Goal: Information Seeking & Learning: Learn about a topic

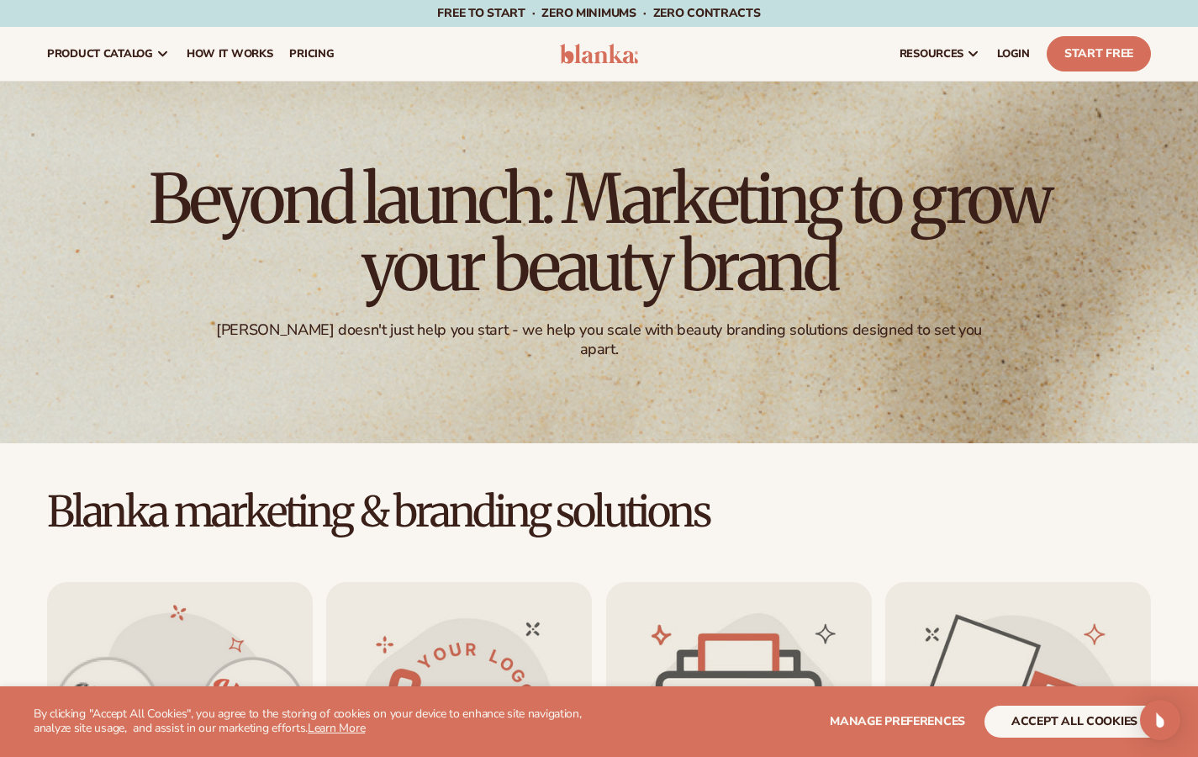
scroll to position [497, 0]
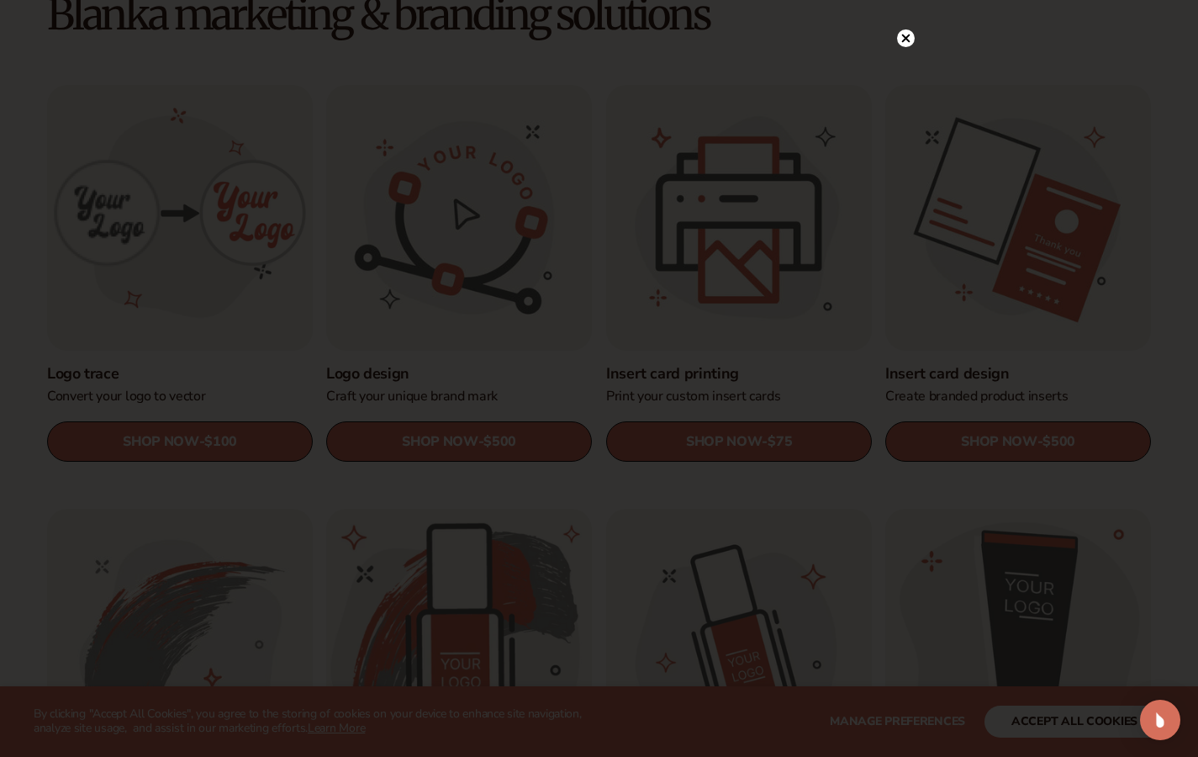
click at [904, 43] on circle at bounding box center [906, 38] width 18 height 18
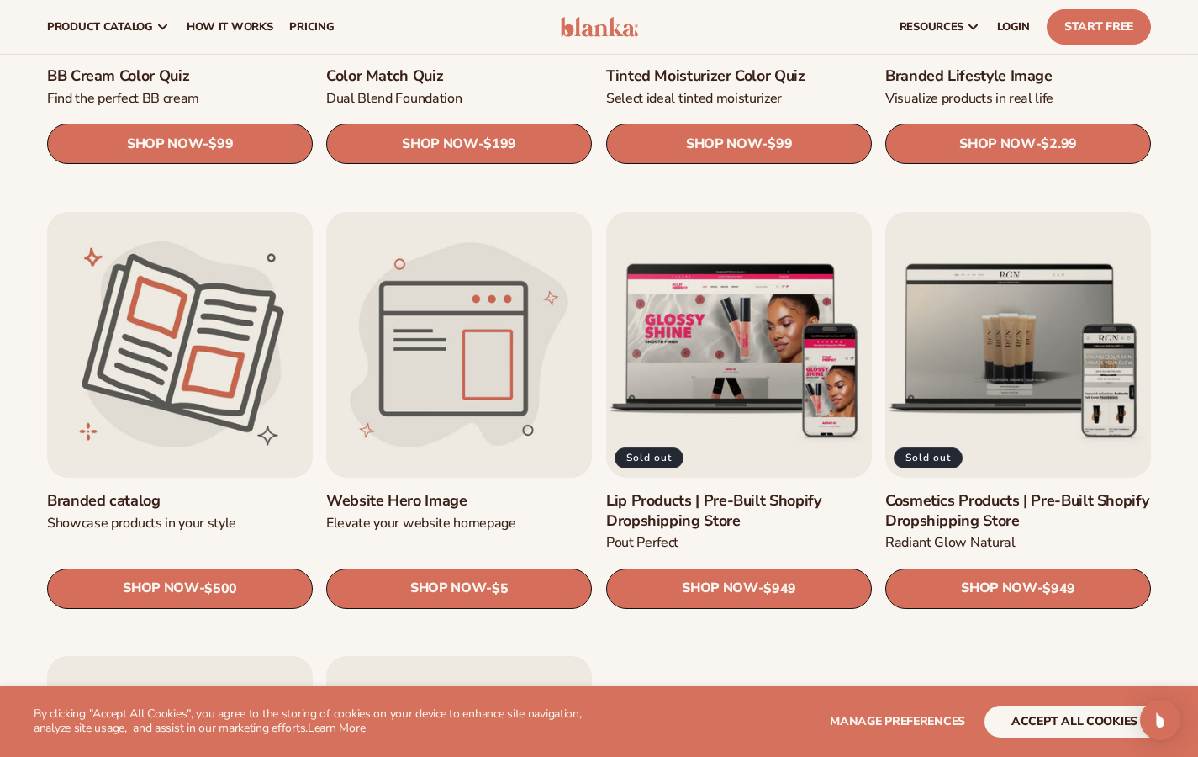
scroll to position [1578, 0]
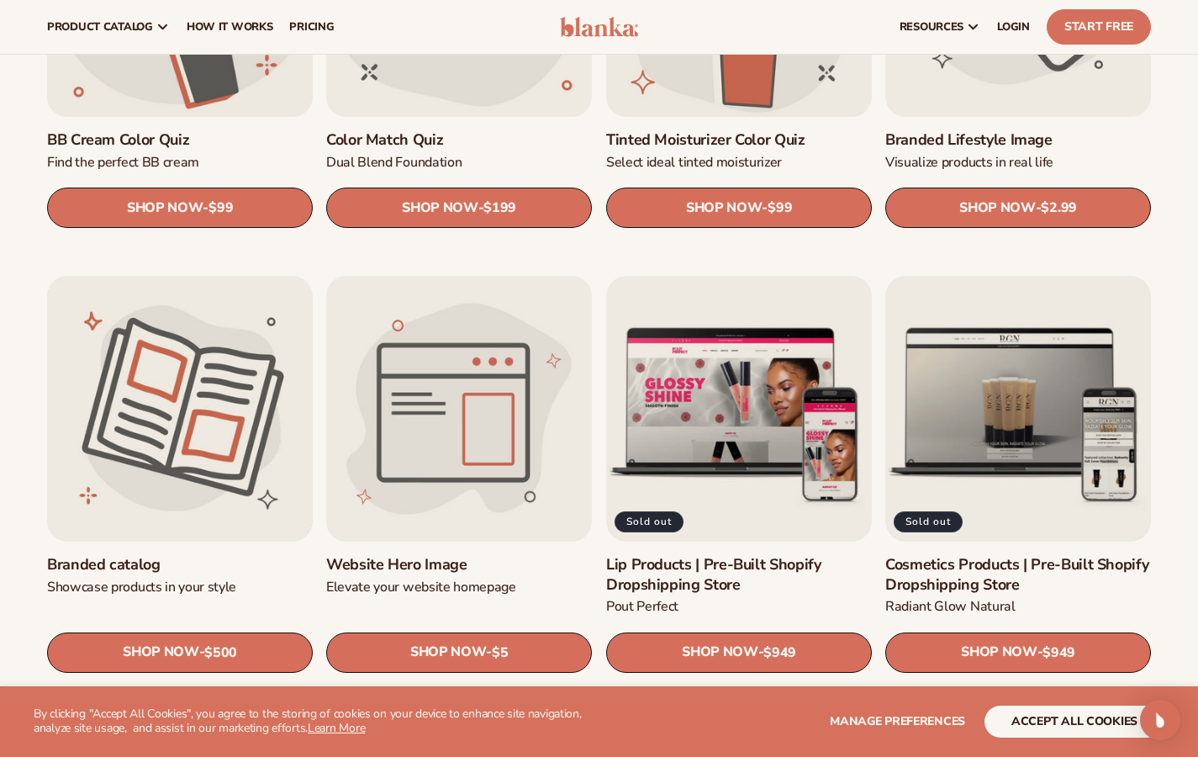
click at [428, 555] on link "Website Hero Image" at bounding box center [459, 564] width 266 height 19
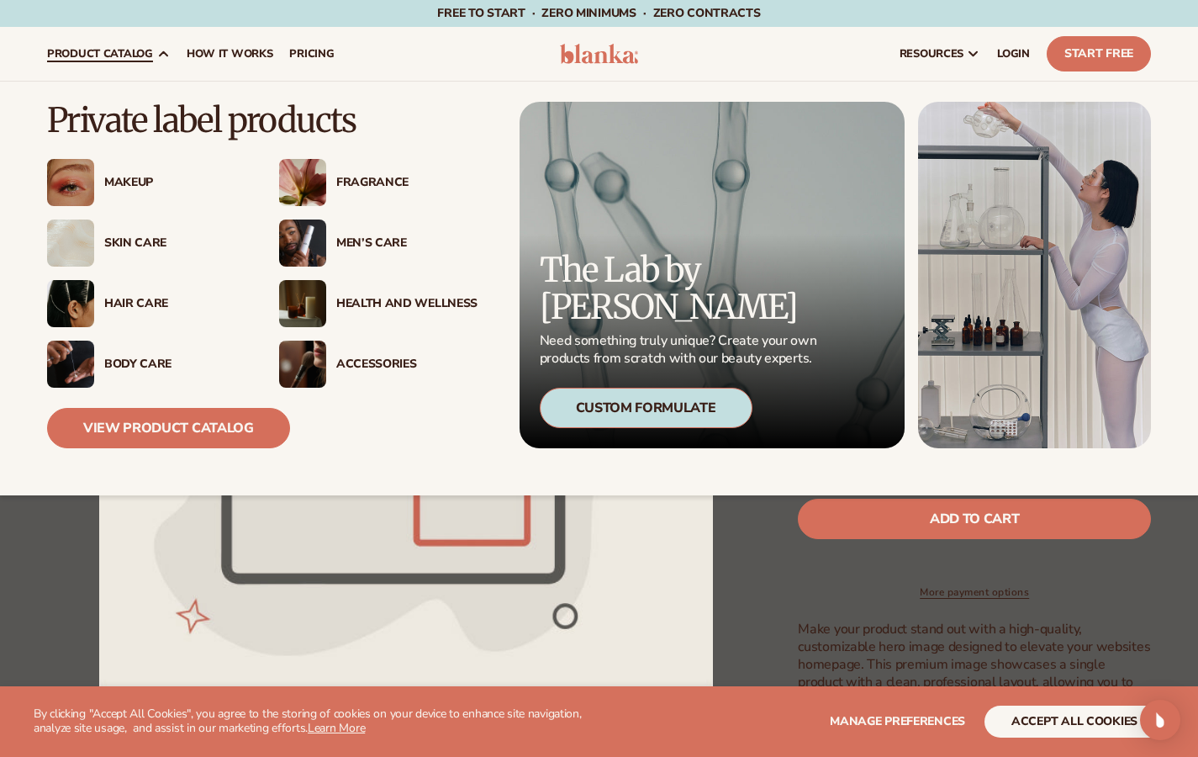
click at [339, 305] on div "Health And Wellness" at bounding box center [406, 304] width 141 height 14
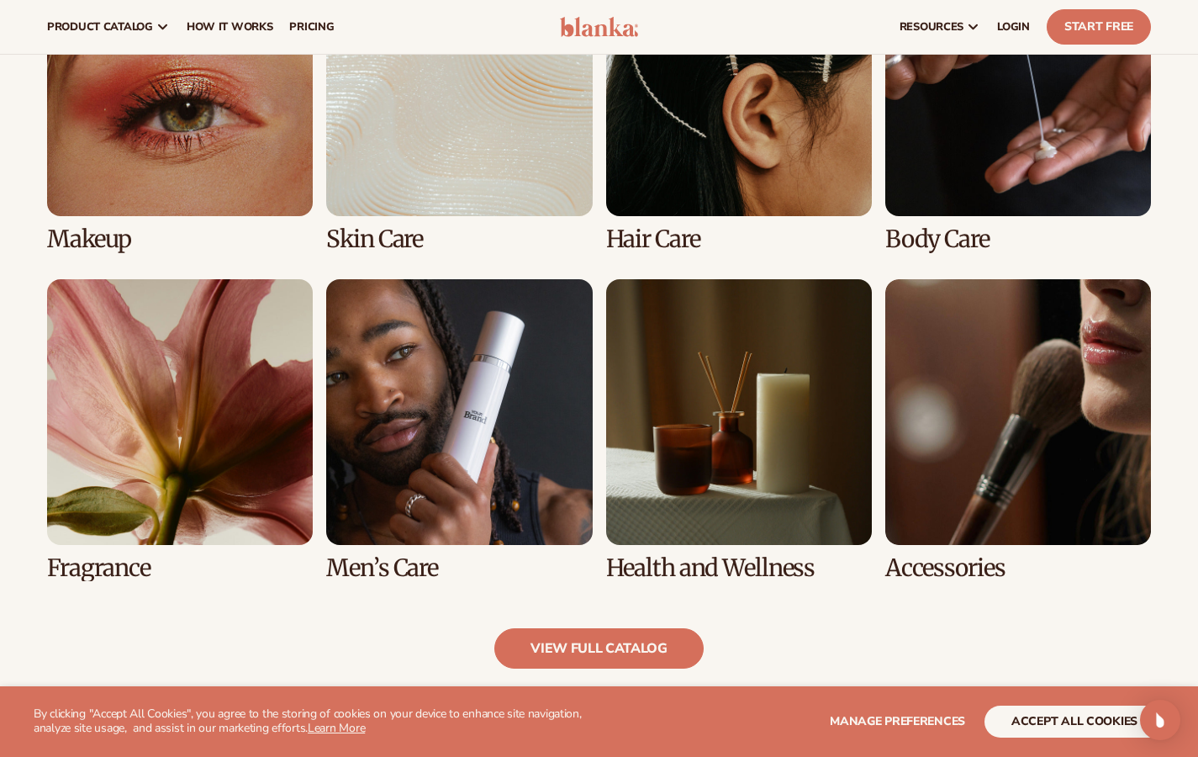
scroll to position [1294, 0]
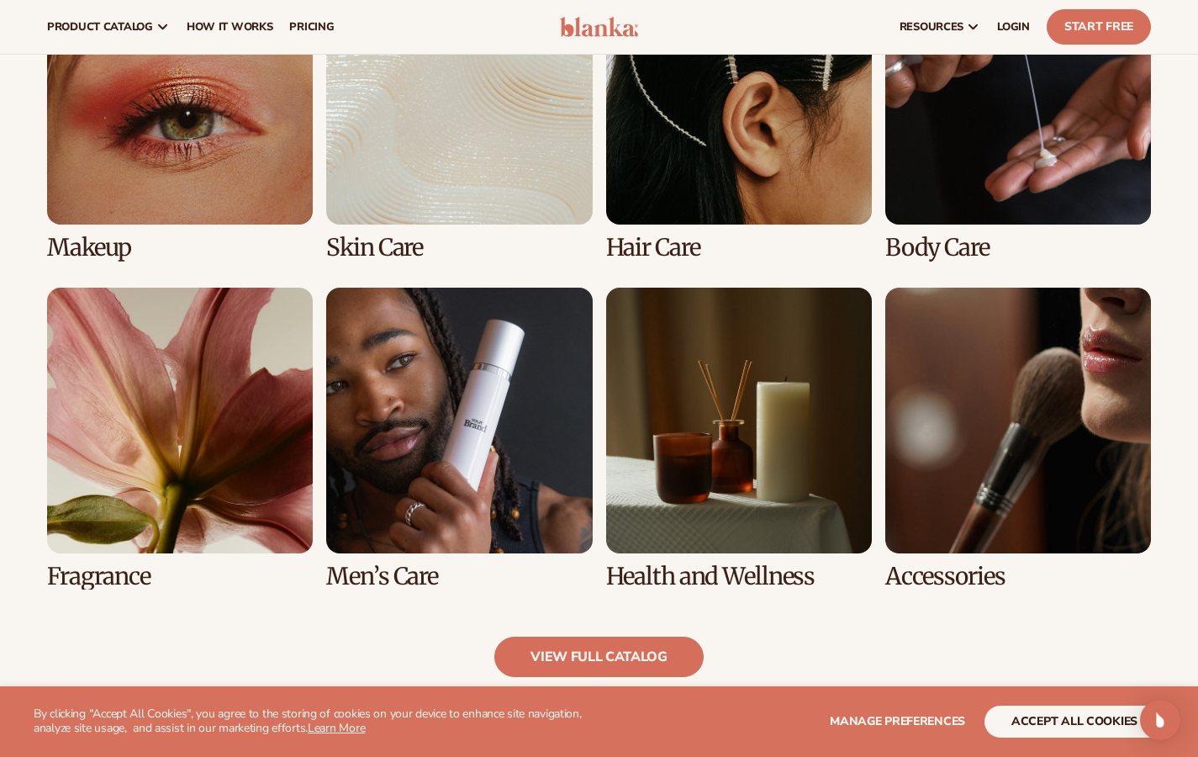
click at [174, 434] on link "5 / 8" at bounding box center [180, 438] width 266 height 302
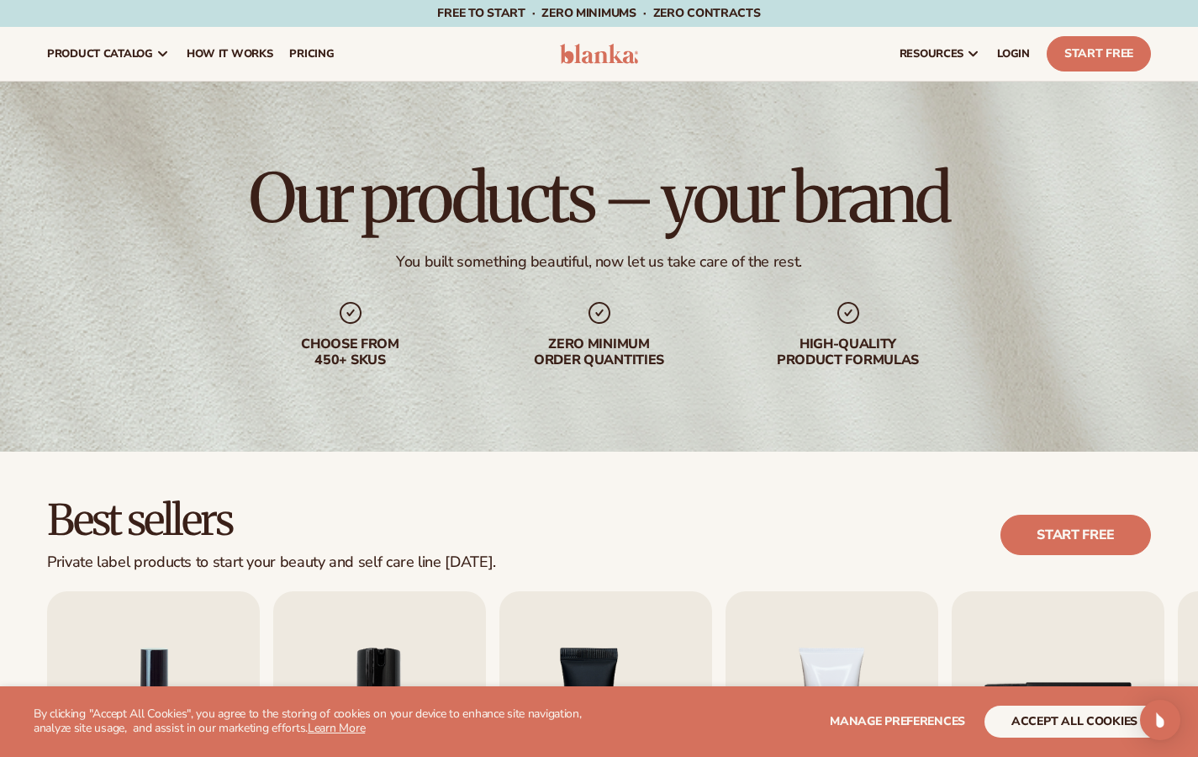
scroll to position [1210, 0]
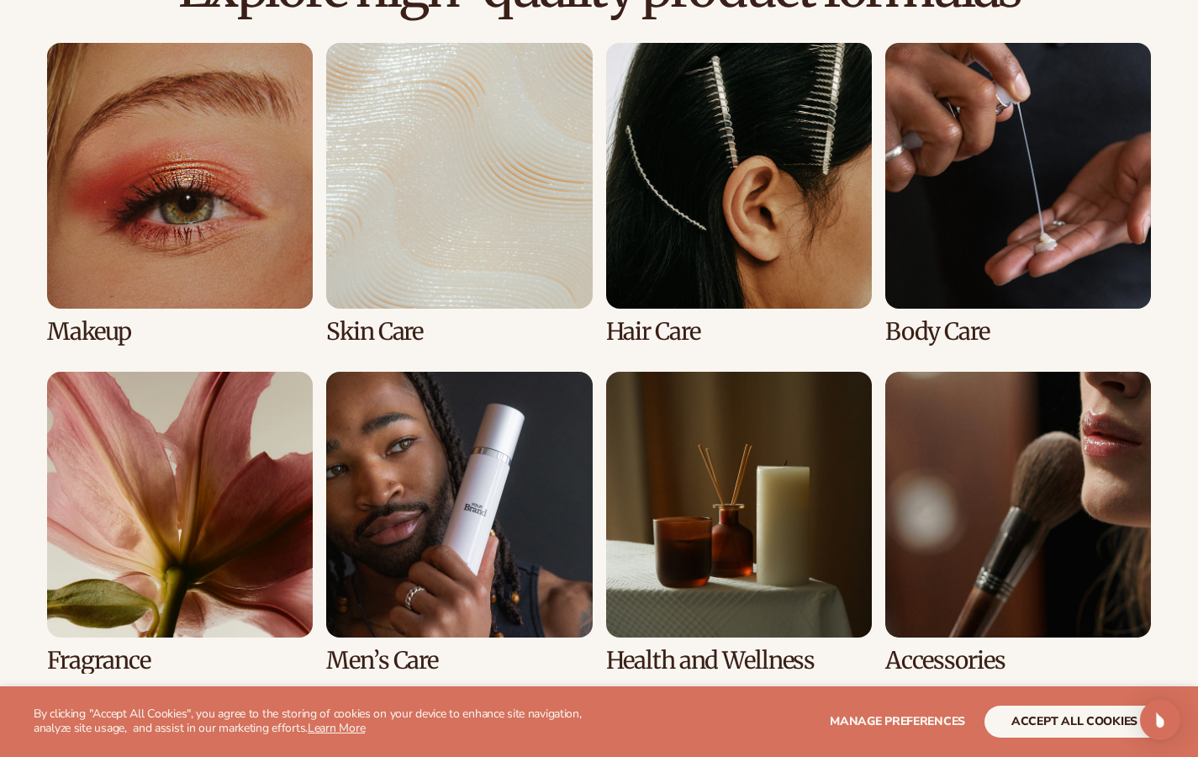
click at [737, 419] on link "7 / 8" at bounding box center [739, 523] width 266 height 302
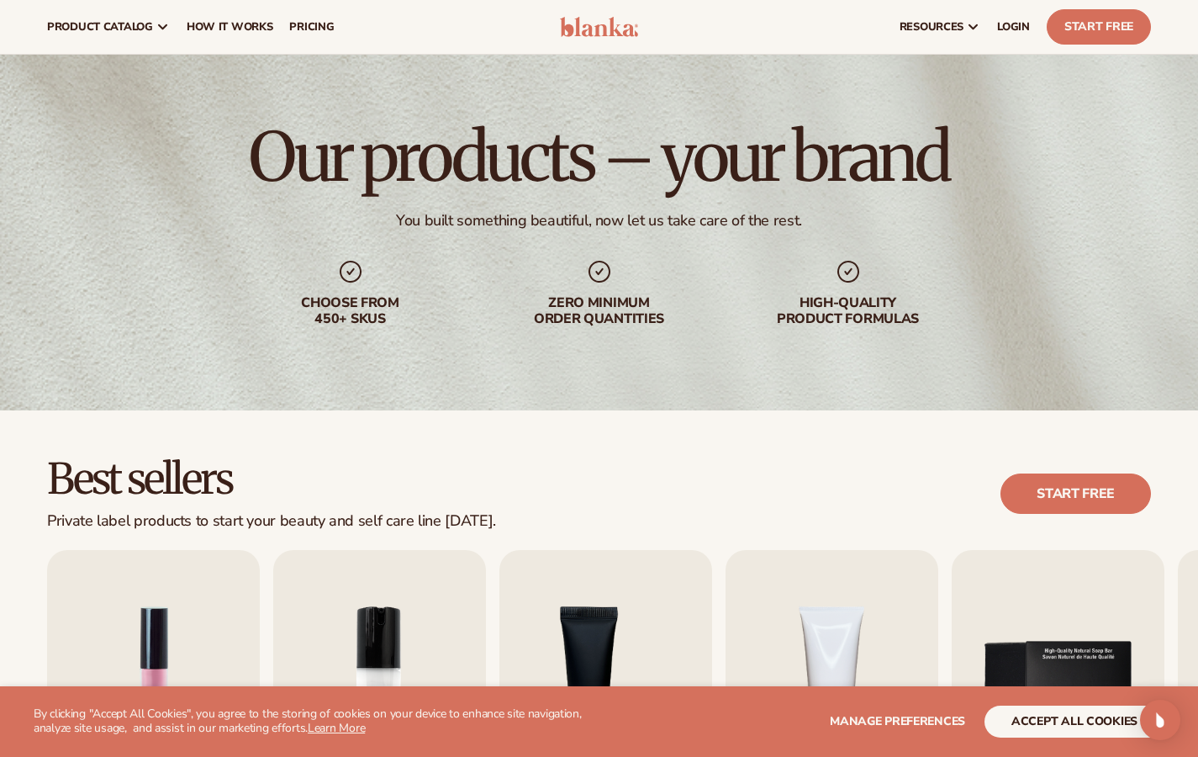
scroll to position [0, 0]
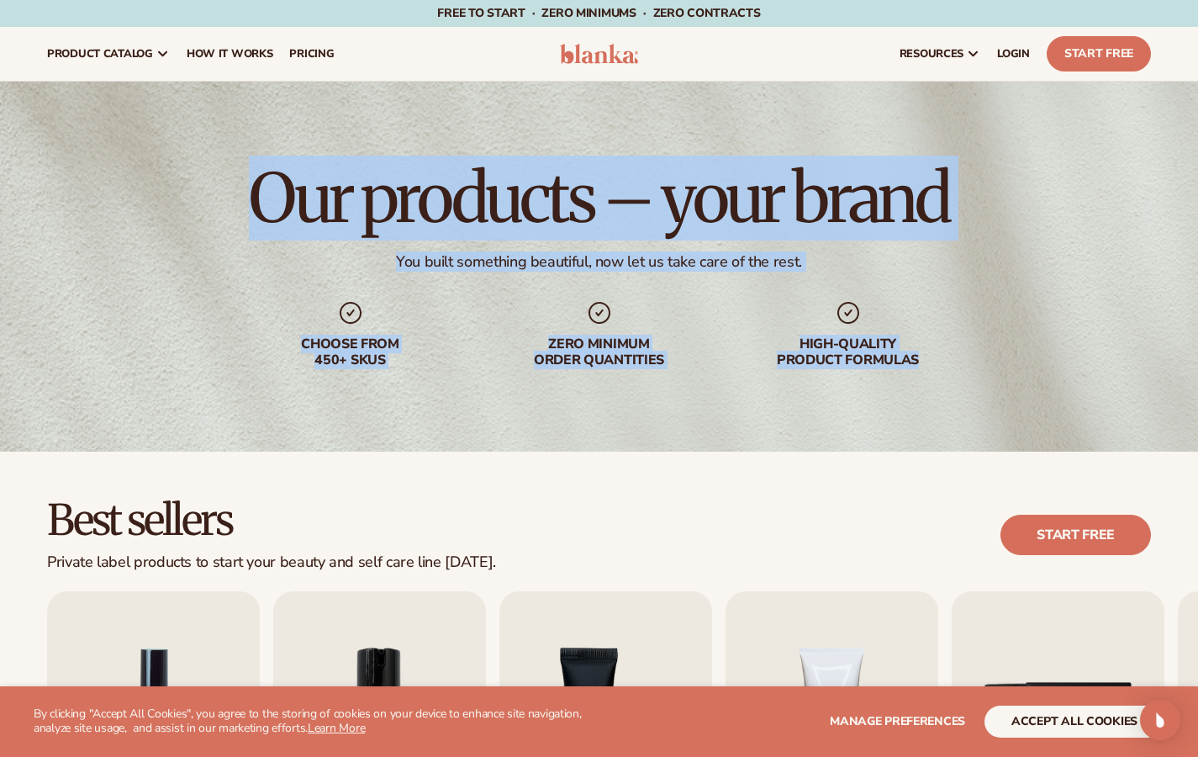
drag, startPoint x: 1195, startPoint y: 118, endPoint x: 1210, endPoint y: 224, distance: 106.9
click at [1197, 224] on html "WE USE COOKIES By clicking "Accept All Cookies", you agree to the storing of co…" at bounding box center [599, 378] width 1198 height 757
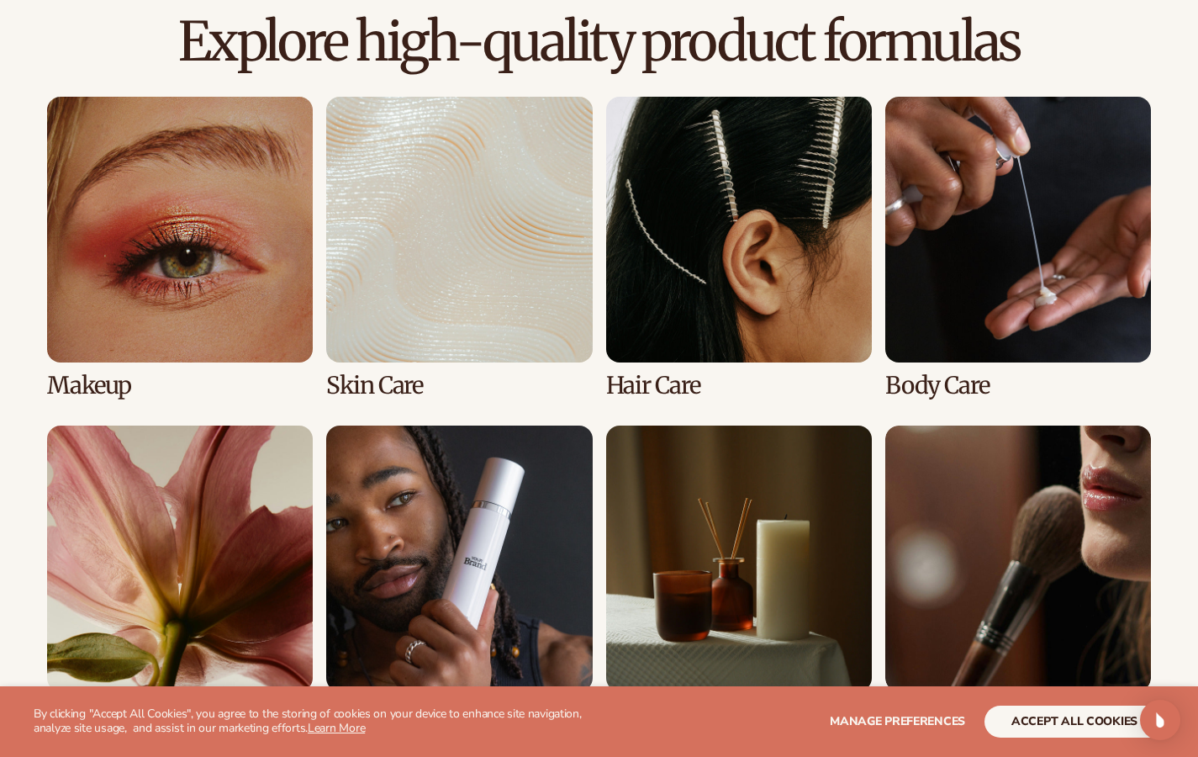
scroll to position [1159, 0]
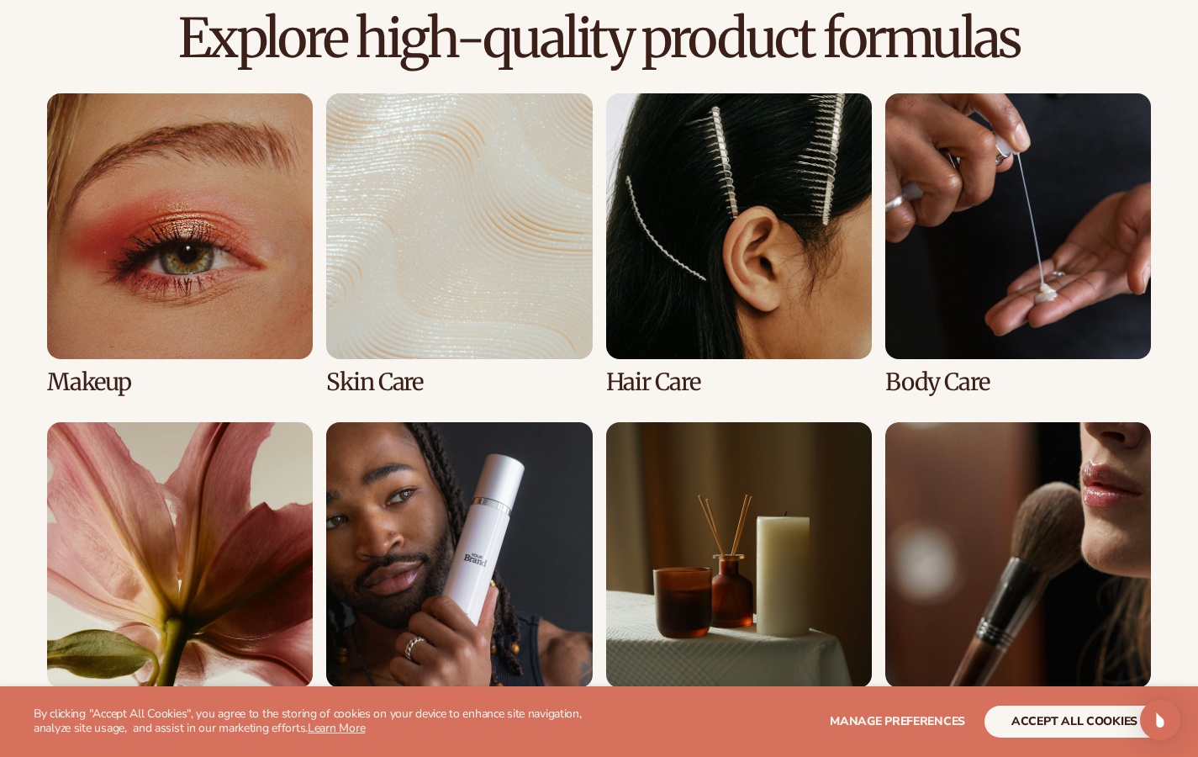
click at [773, 285] on link "3 / 8" at bounding box center [739, 244] width 266 height 302
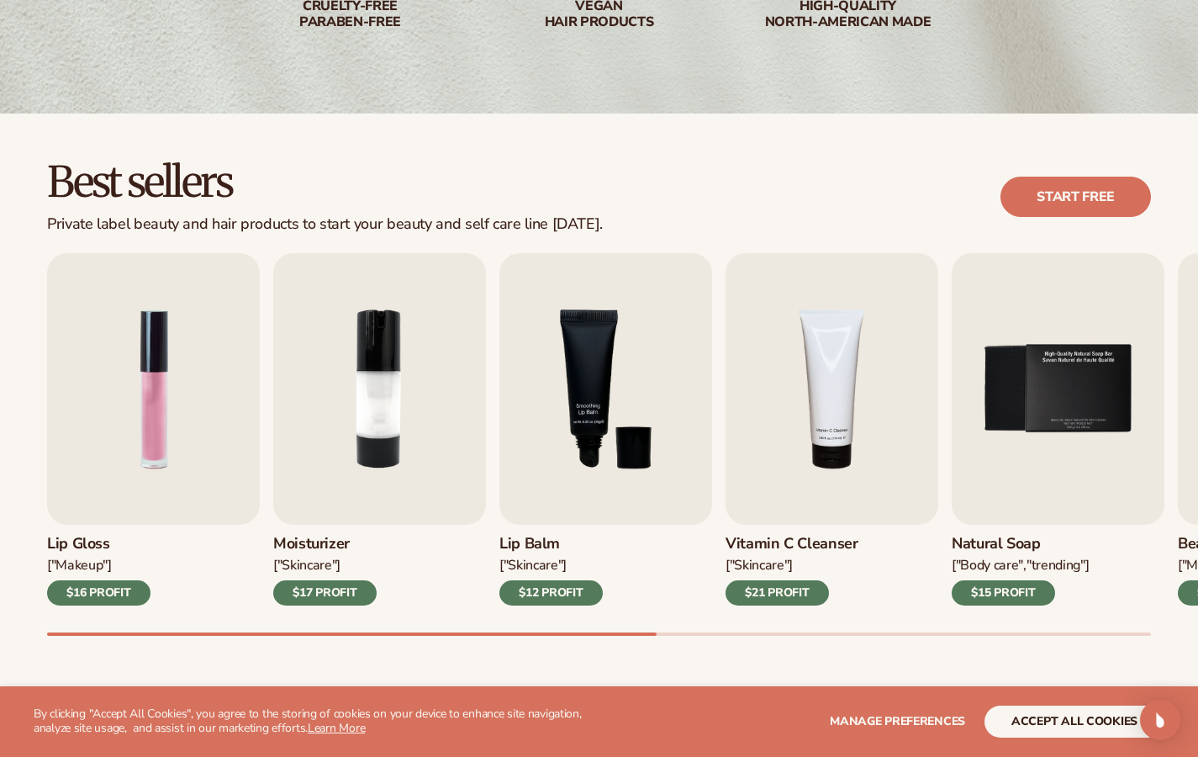
scroll to position [446, 0]
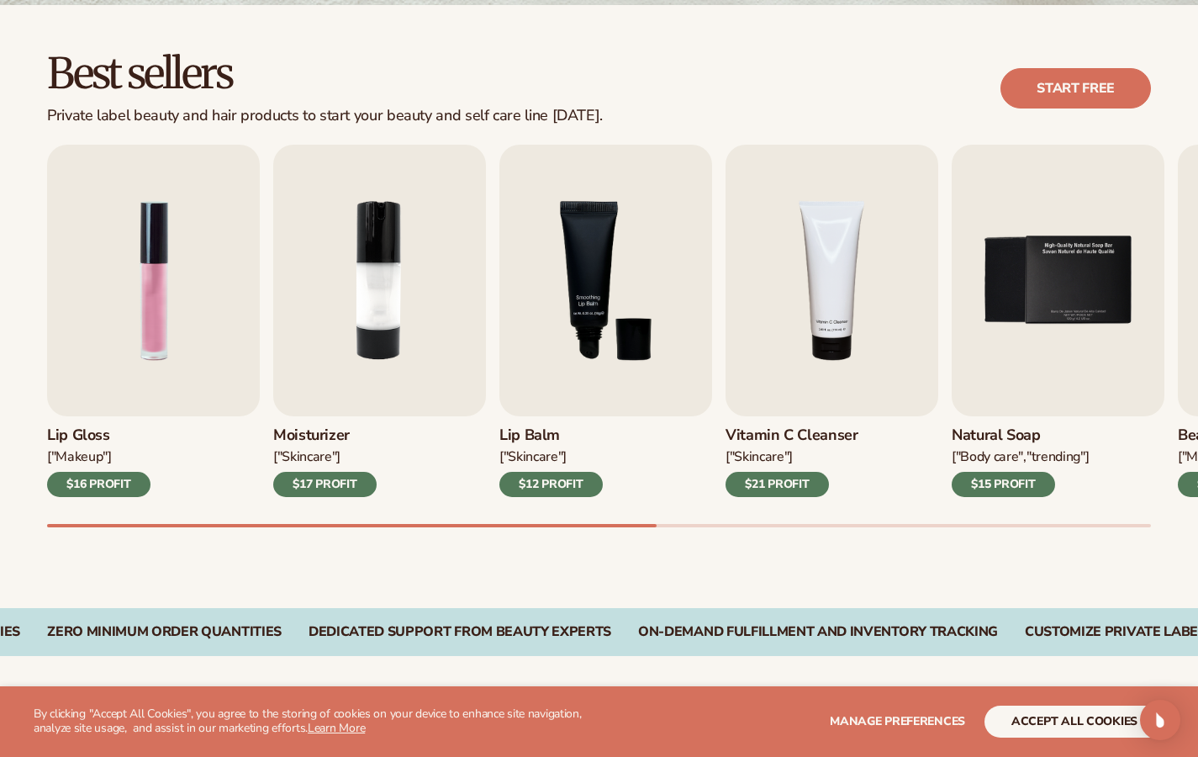
click at [806, 538] on div "Best sellers Private label beauty and hair products to start your beauty and se…" at bounding box center [599, 306] width 1198 height 603
click at [1033, 728] on button "accept all cookies" at bounding box center [1074, 721] width 180 height 32
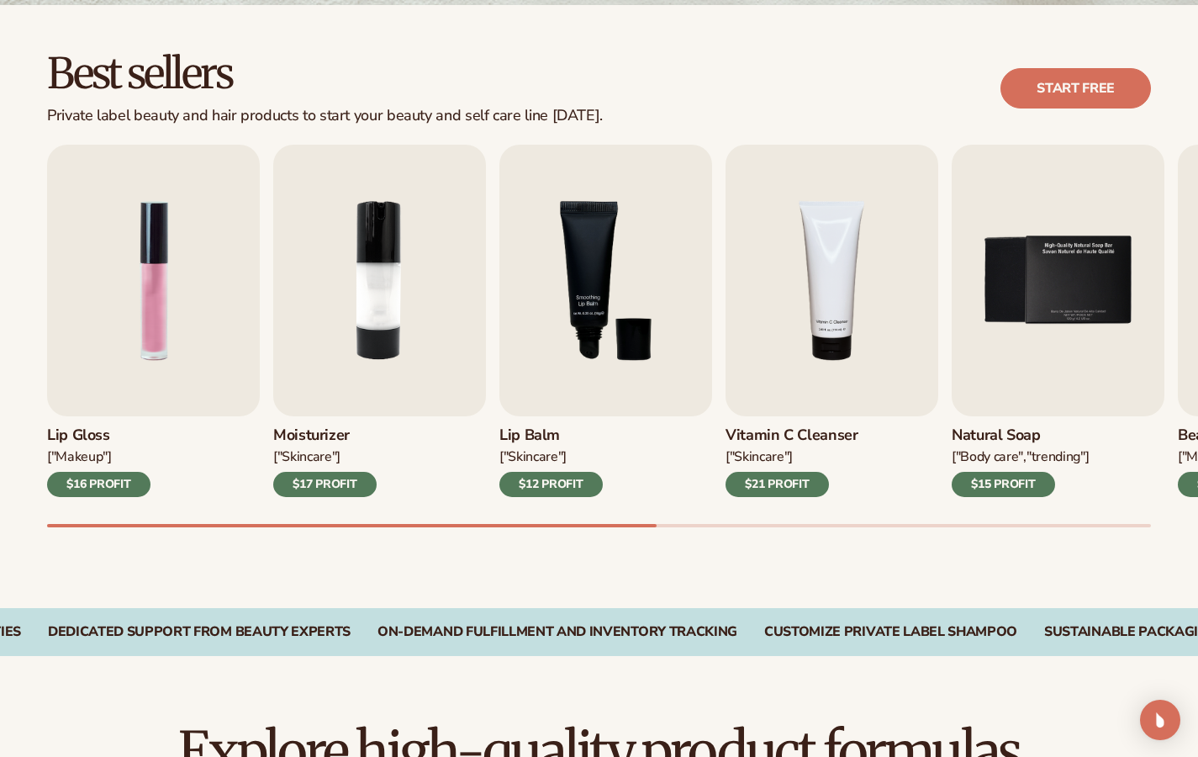
click at [1042, 551] on div "Best sellers Private label beauty and hair products to start your beauty and se…" at bounding box center [599, 306] width 1198 height 603
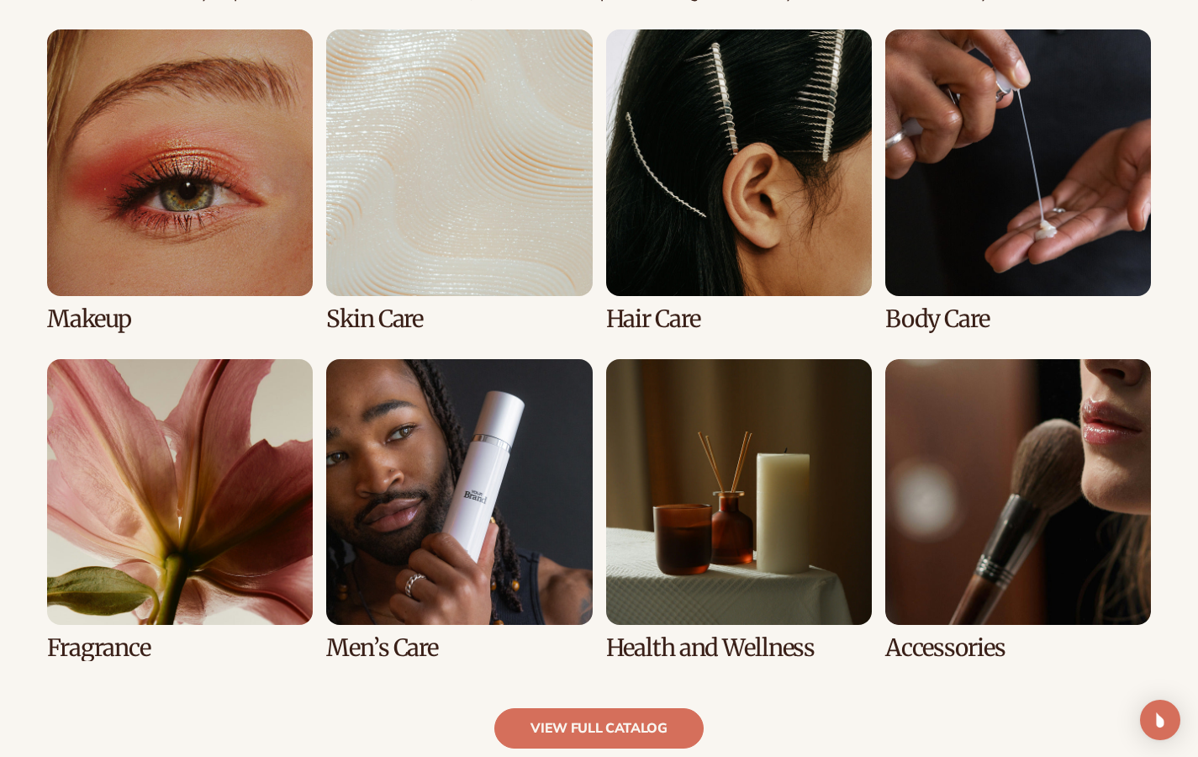
scroll to position [1256, 0]
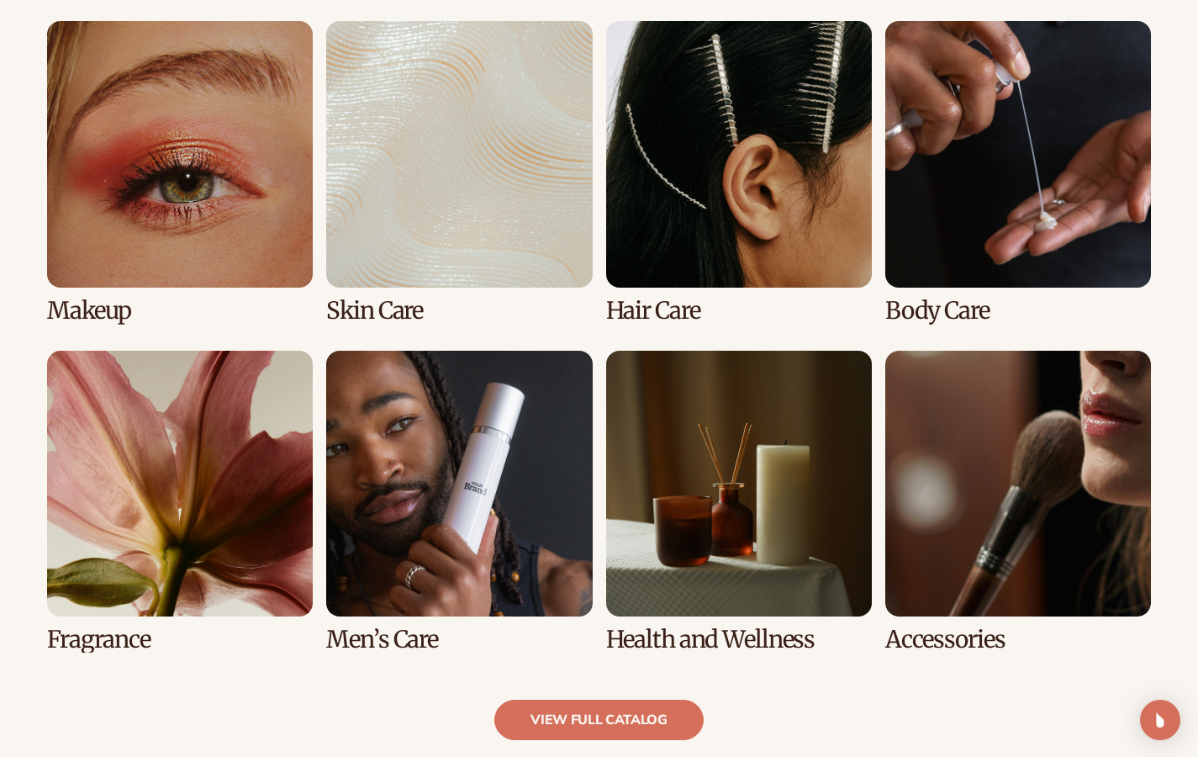
click at [936, 80] on link "4 / 8" at bounding box center [1018, 172] width 266 height 302
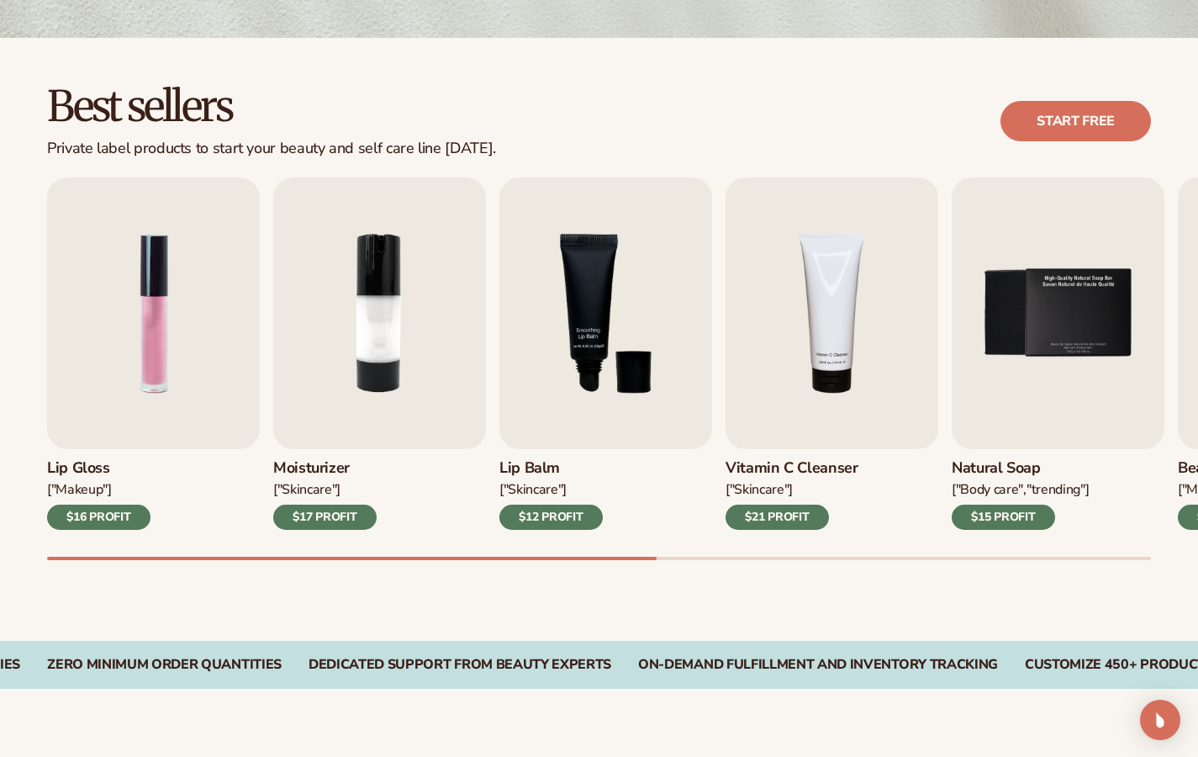
scroll to position [503, 0]
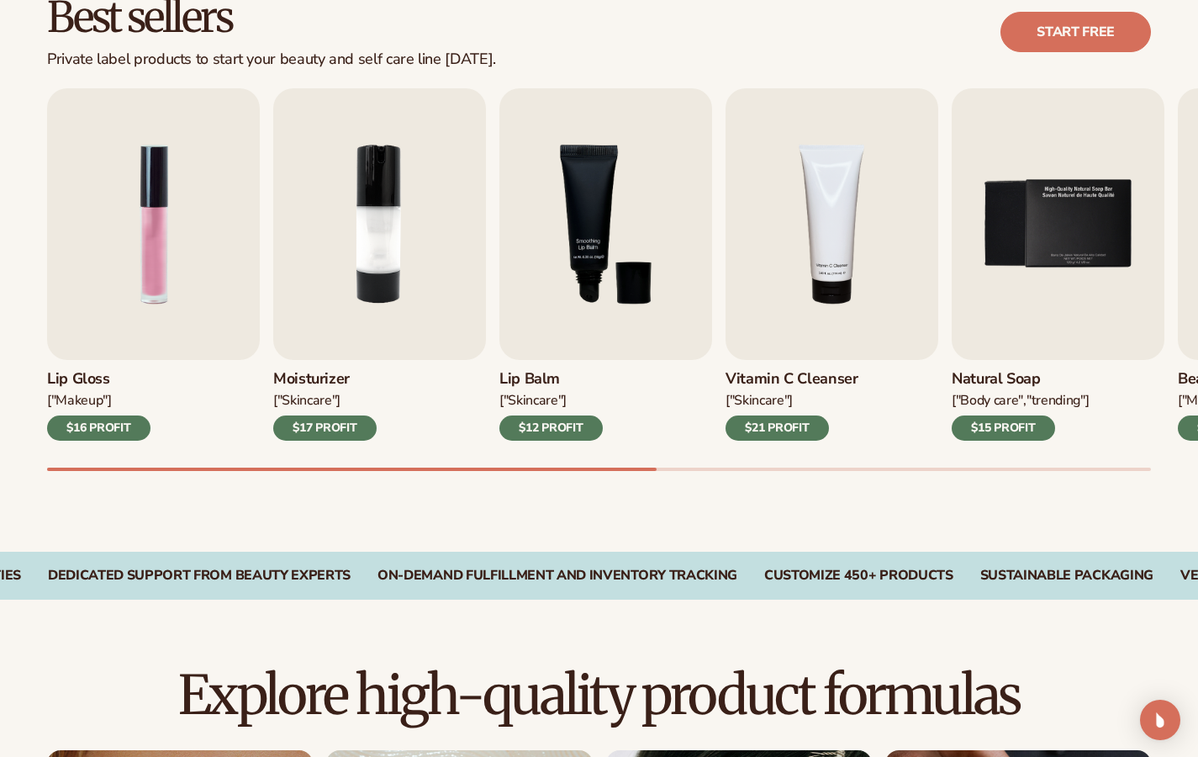
click at [1131, 493] on div "Best sellers Private label products to start your beauty and self care line [DA…" at bounding box center [599, 250] width 1198 height 603
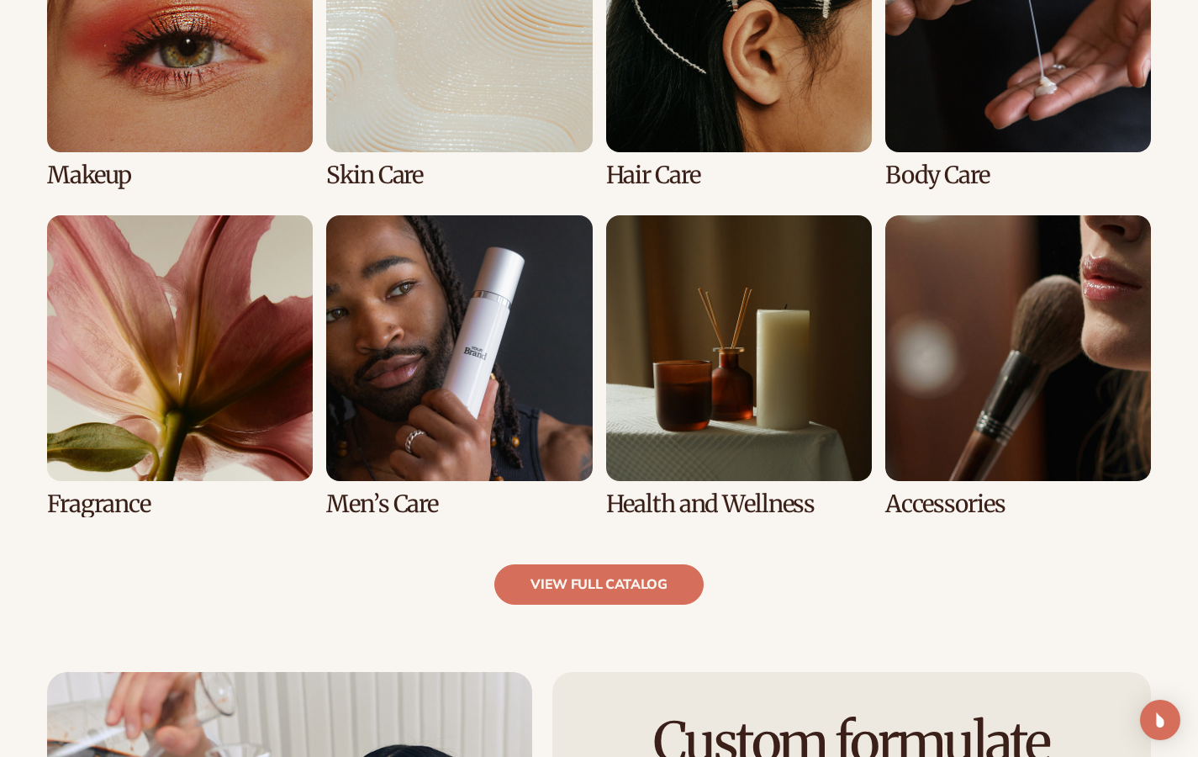
scroll to position [1367, 0]
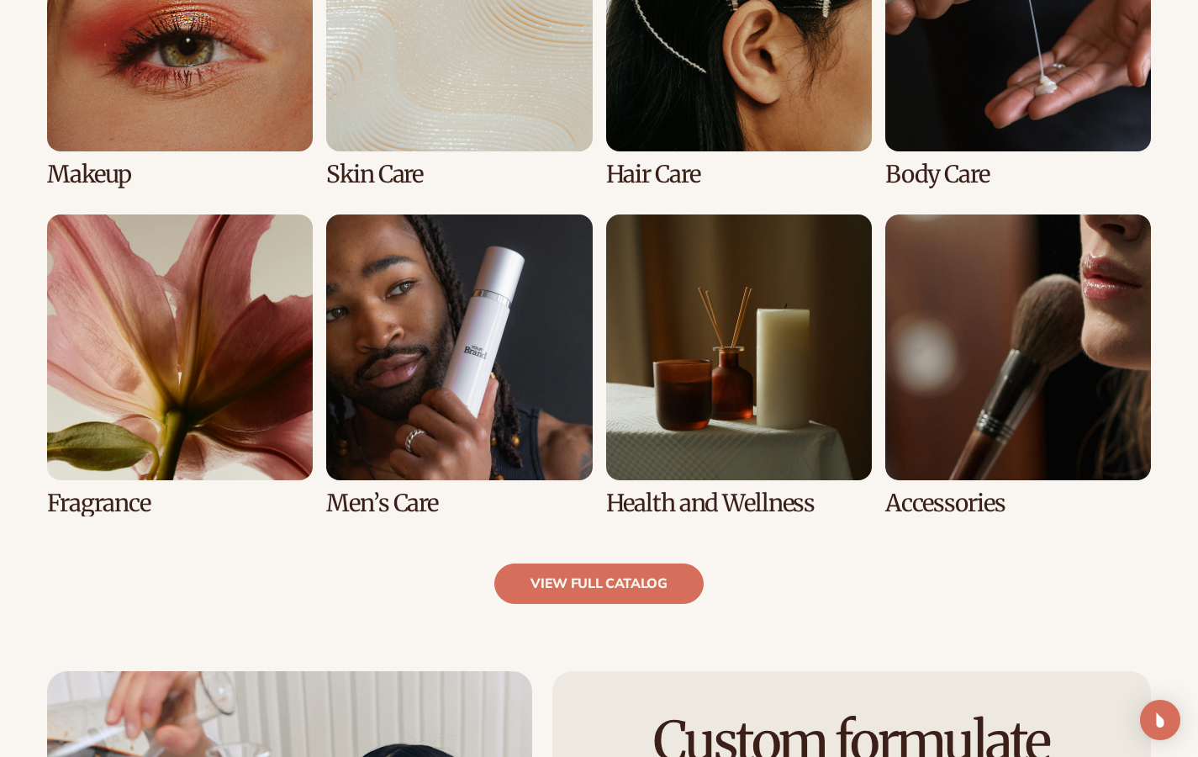
click at [959, 82] on link "4 / 8" at bounding box center [1018, 37] width 266 height 302
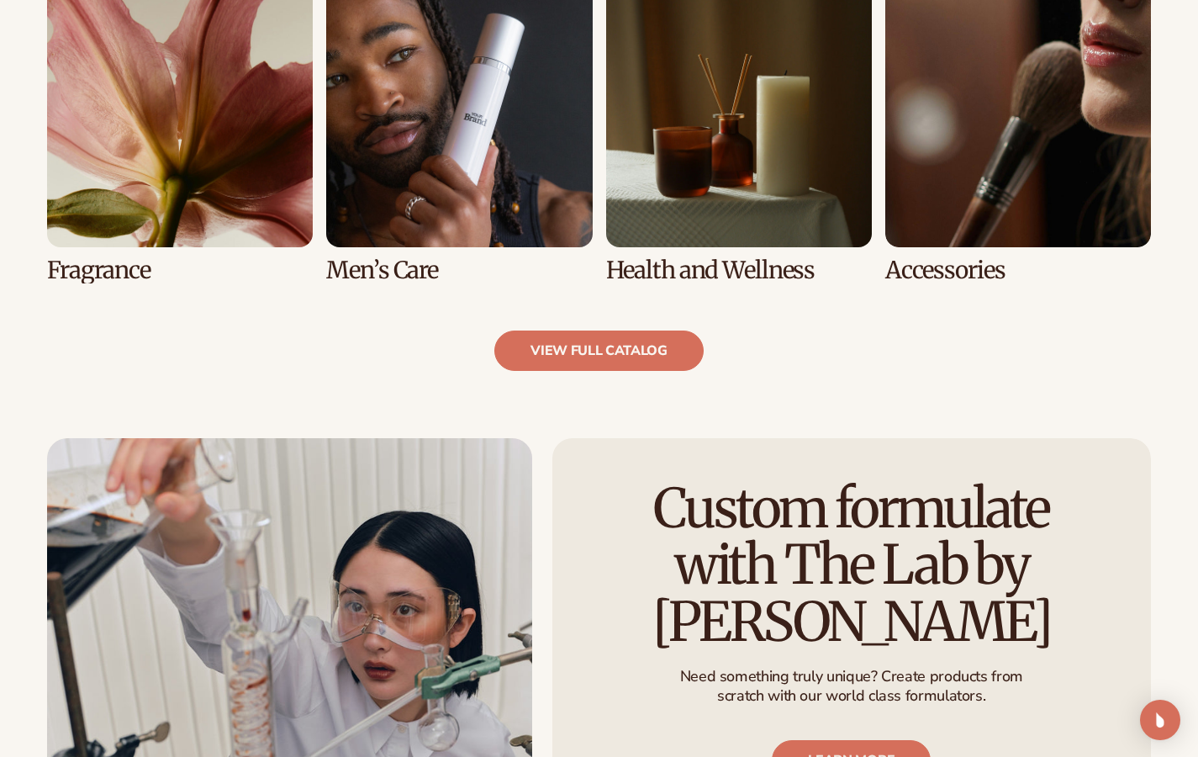
scroll to position [1611, 0]
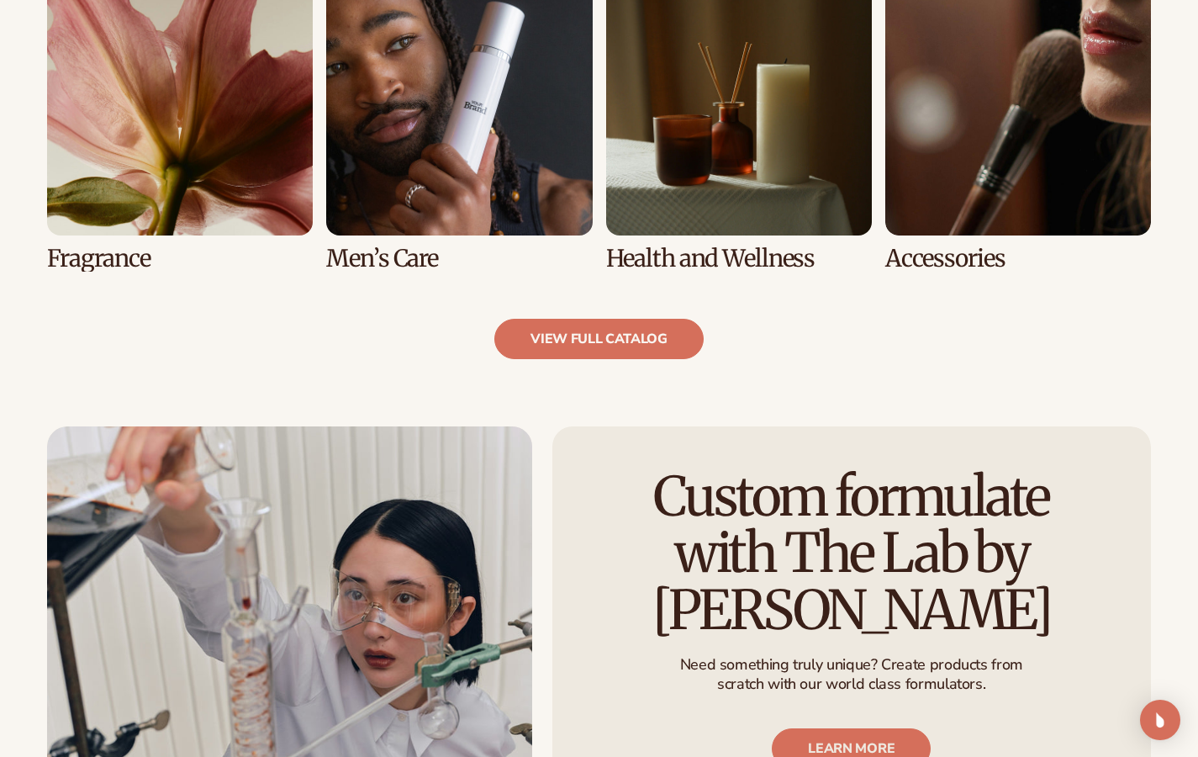
click at [659, 214] on link "7 / 8" at bounding box center [739, 121] width 266 height 302
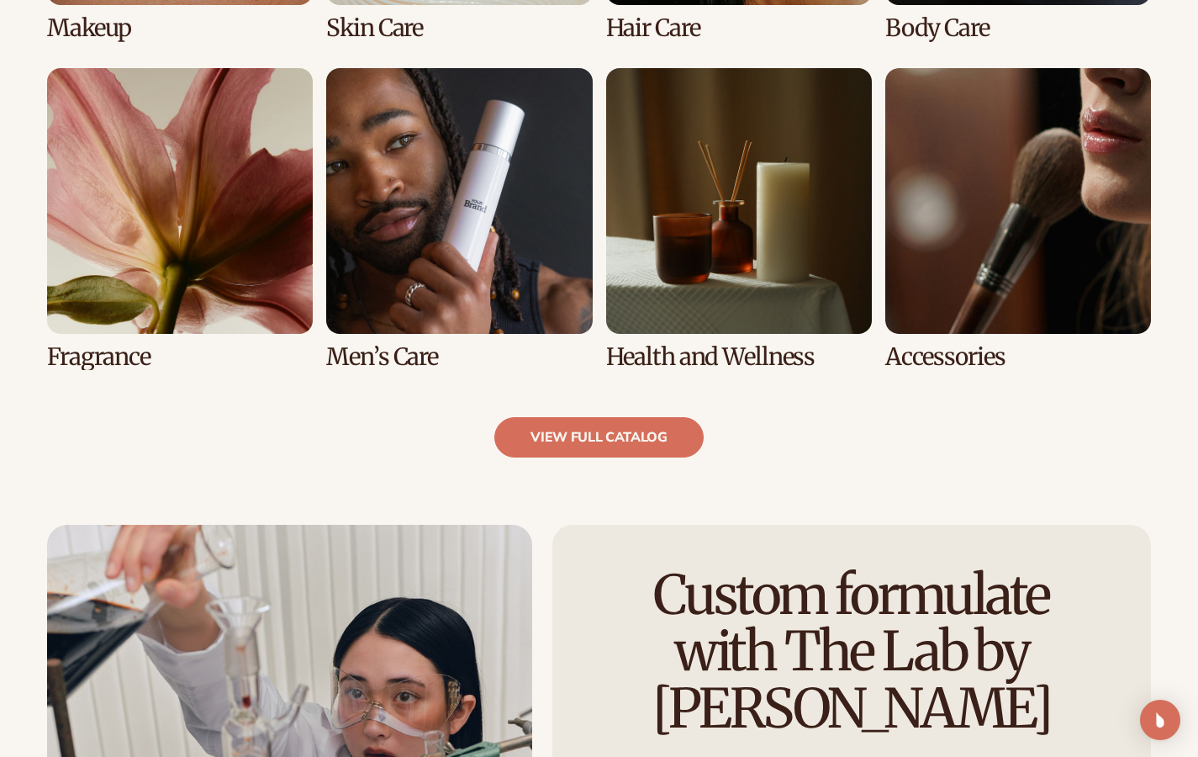
scroll to position [1546, 0]
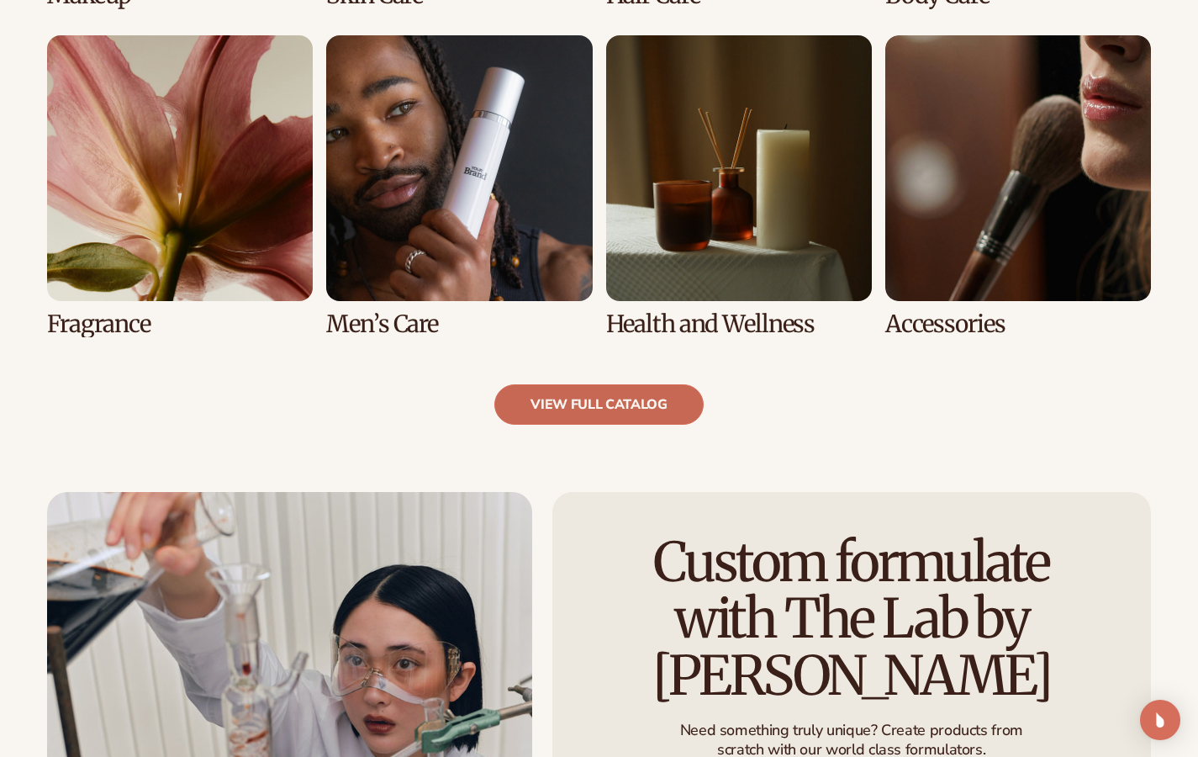
click at [593, 395] on link "view full catalog" at bounding box center [598, 404] width 209 height 40
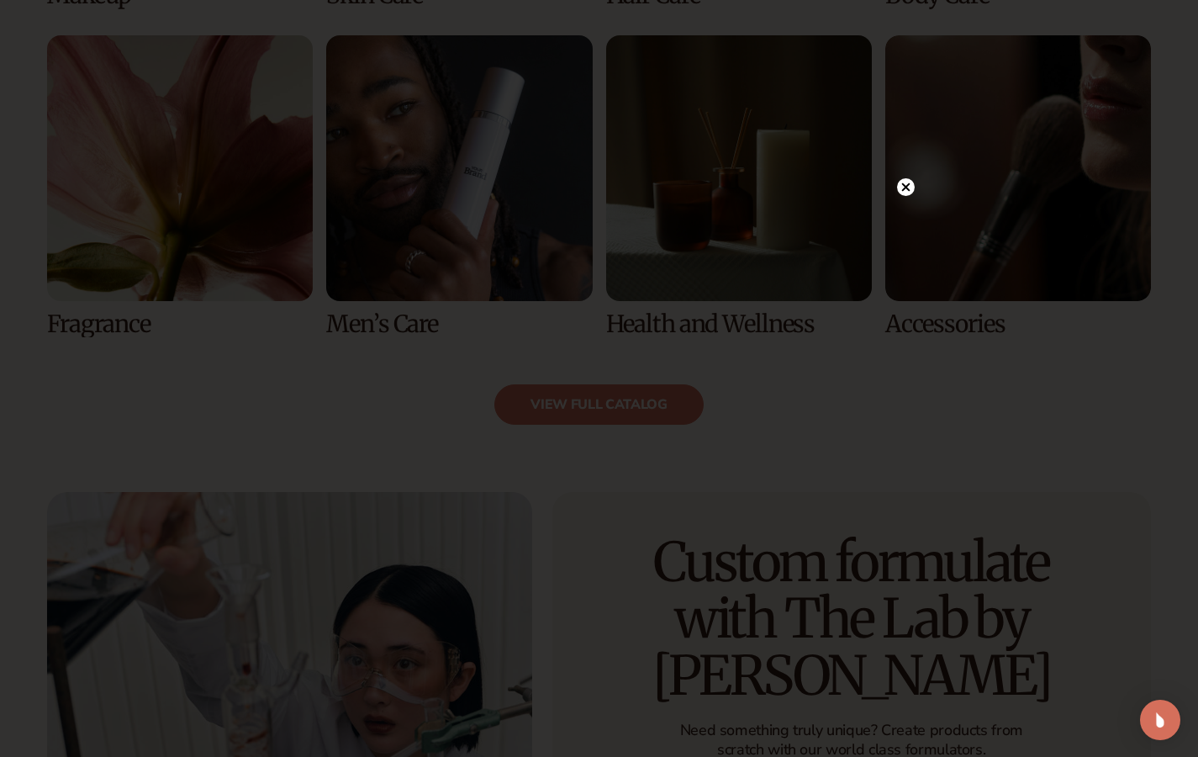
click at [902, 196] on div at bounding box center [906, 185] width 18 height 29
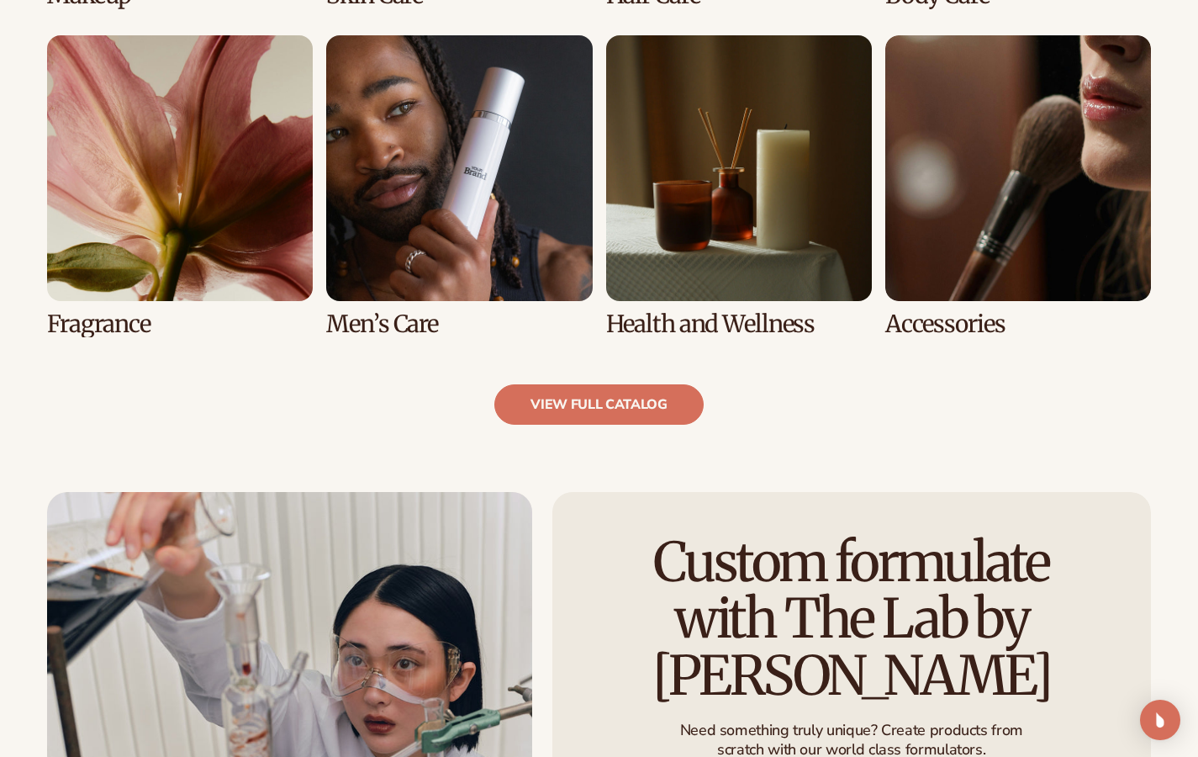
click at [769, 191] on link "7 / 8" at bounding box center [739, 186] width 266 height 302
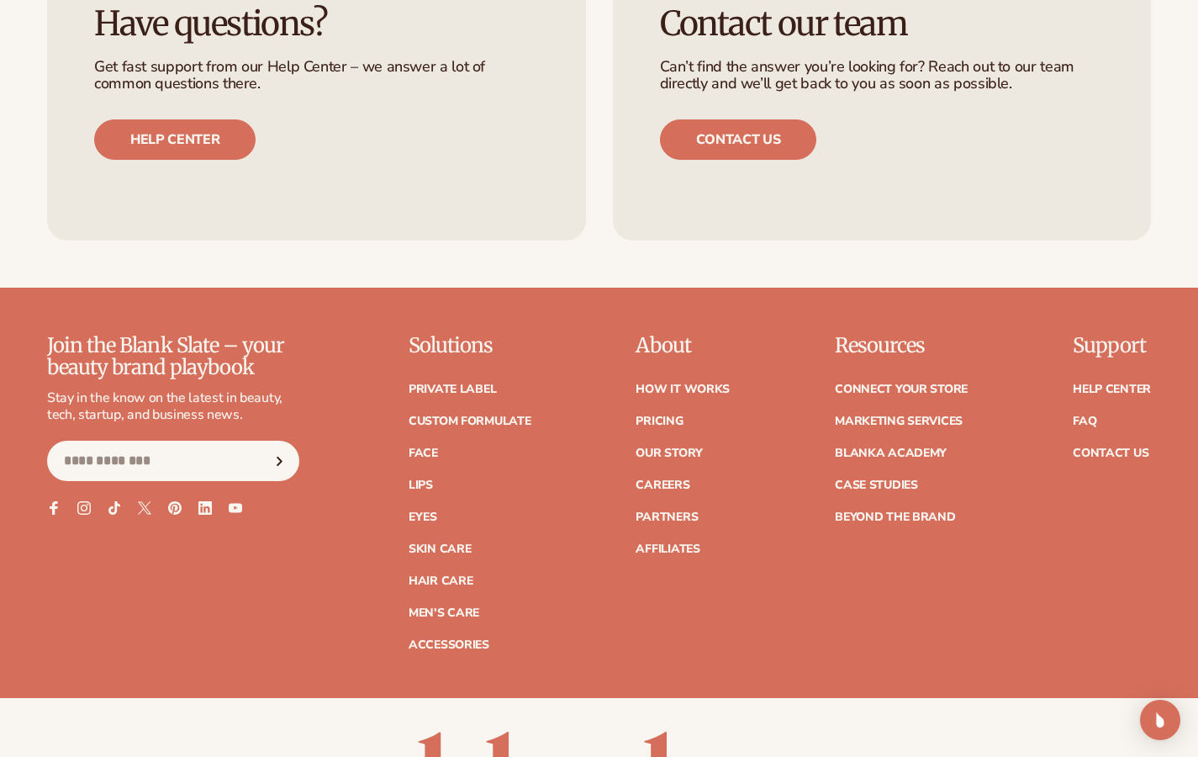
scroll to position [2930, 0]
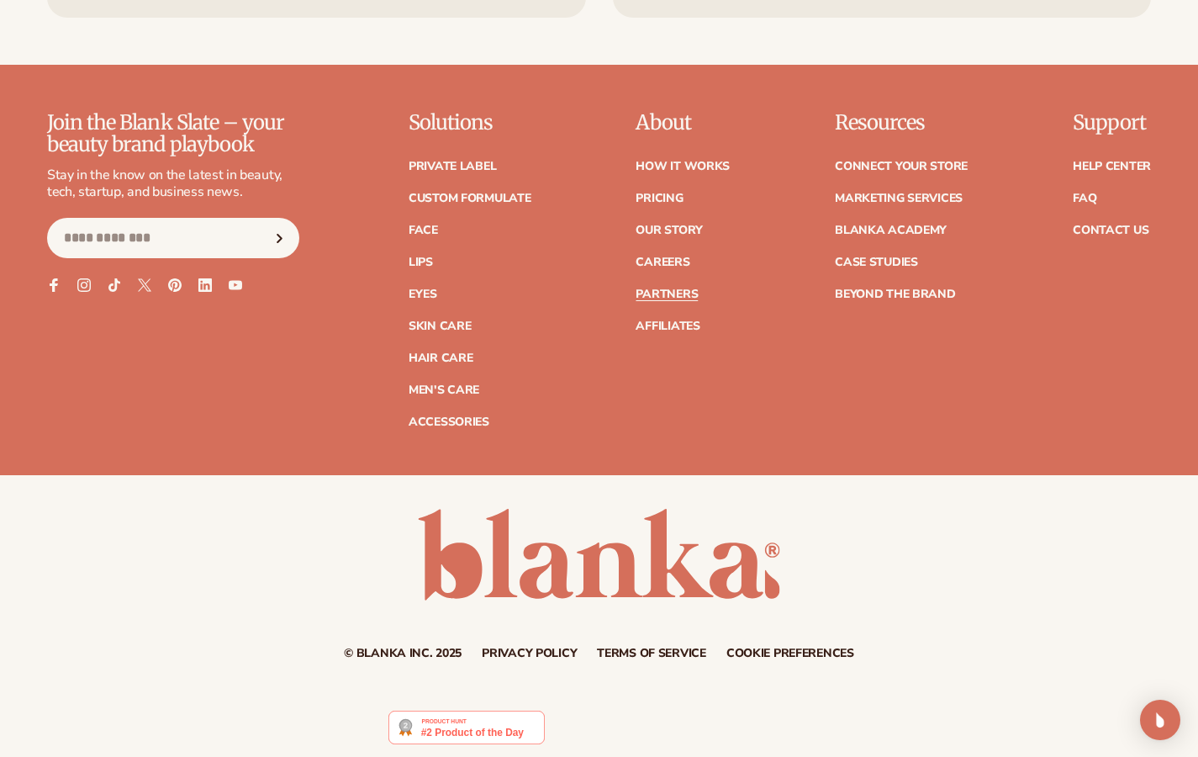
click at [681, 288] on link "Partners" at bounding box center [666, 294] width 62 height 12
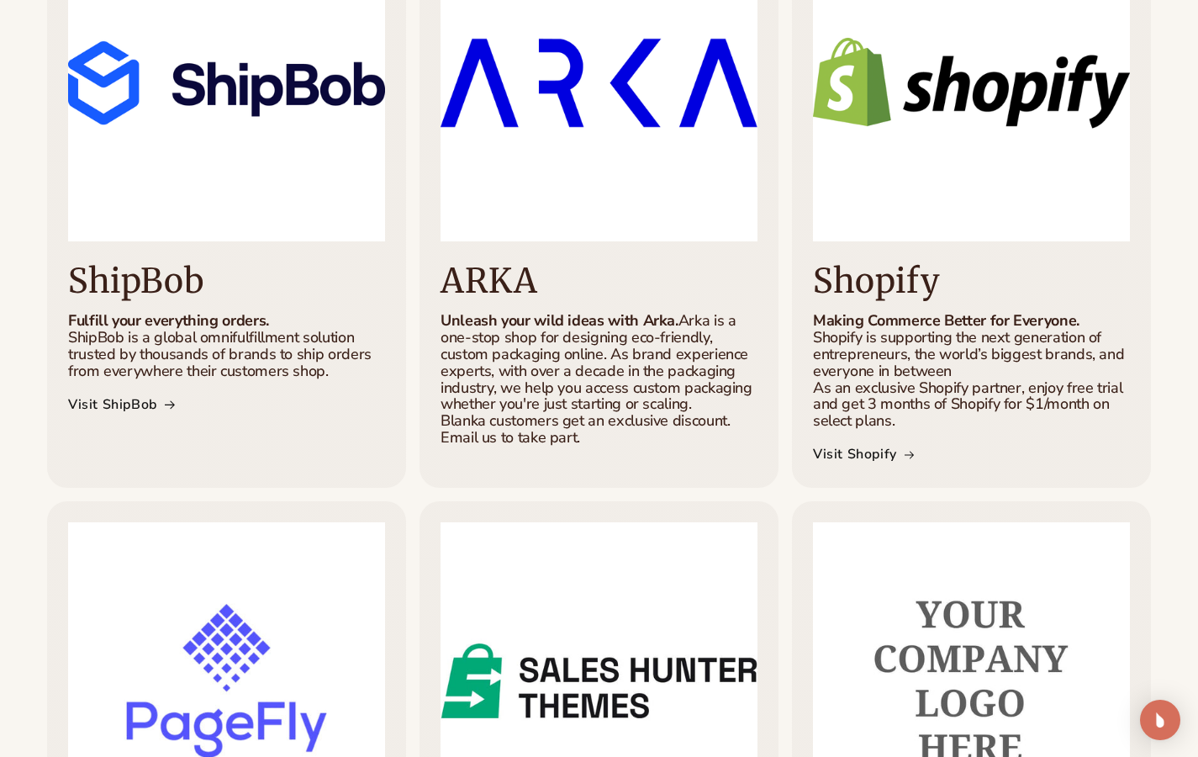
scroll to position [520, 0]
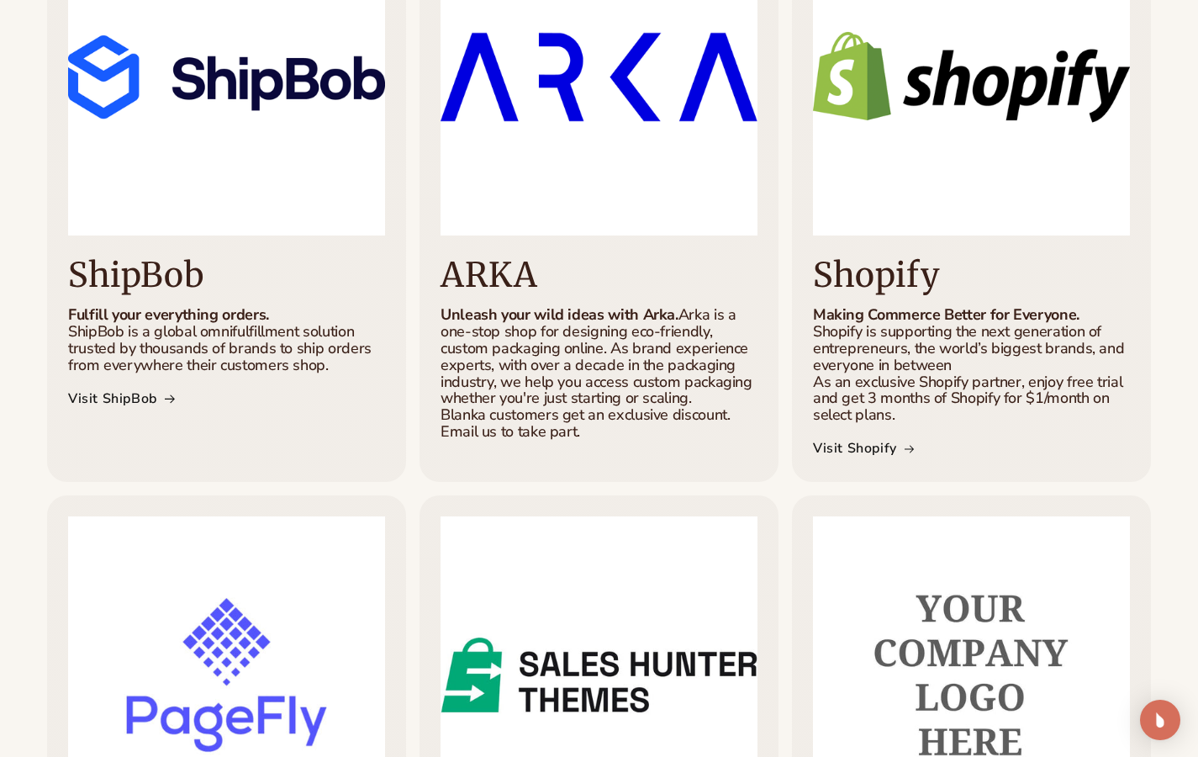
click at [541, 171] on img at bounding box center [598, 76] width 317 height 317
click at [523, 274] on h3 "ARKA" at bounding box center [598, 274] width 317 height 37
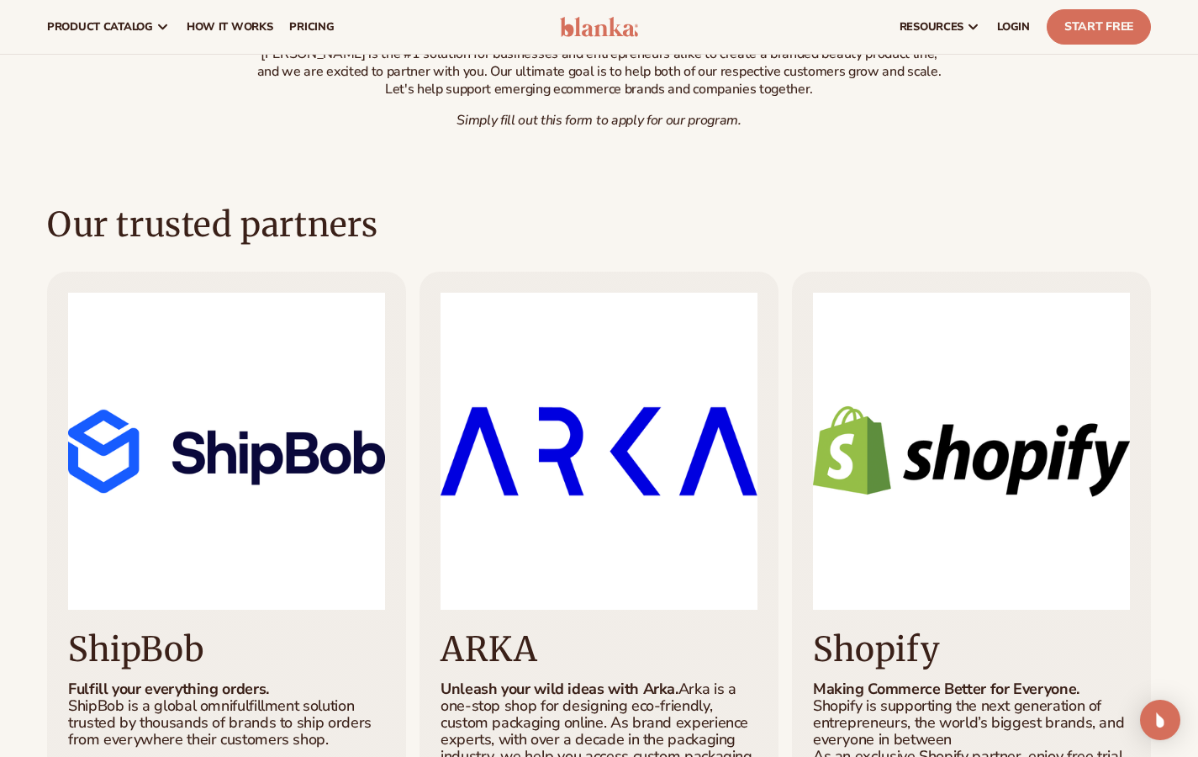
scroll to position [0, 0]
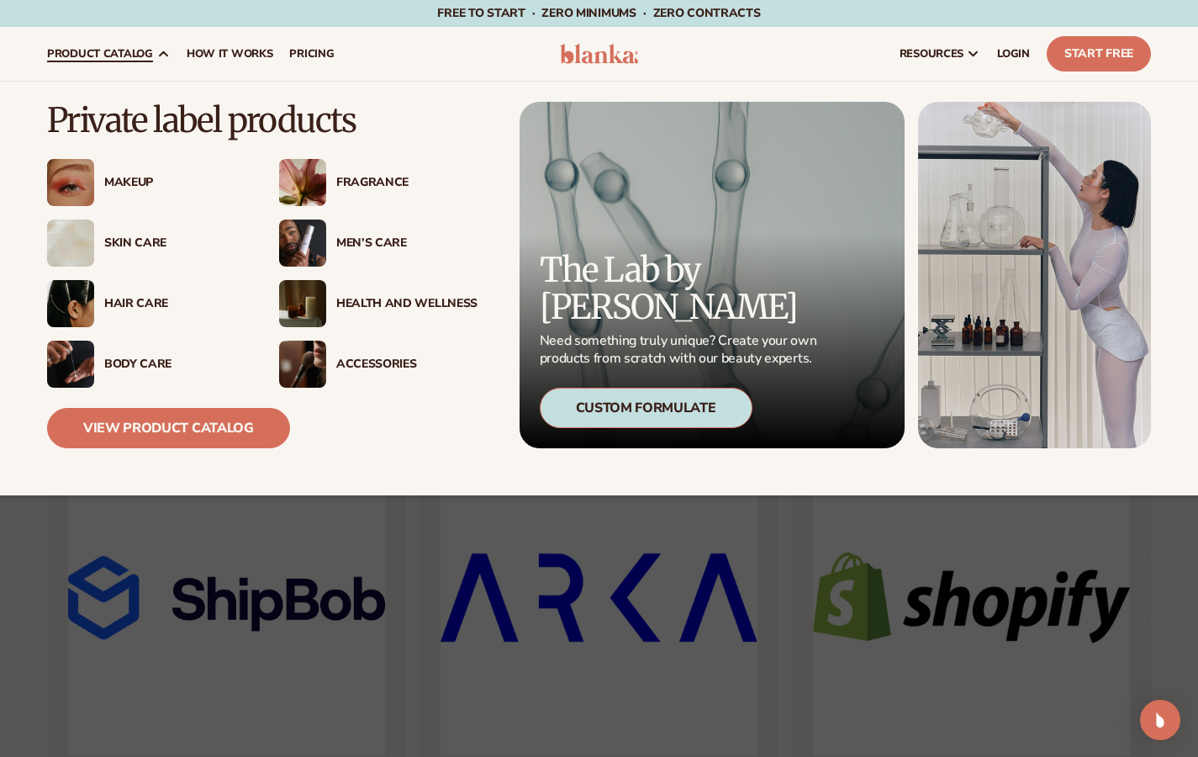
click at [125, 303] on div "Hair Care" at bounding box center [174, 304] width 141 height 14
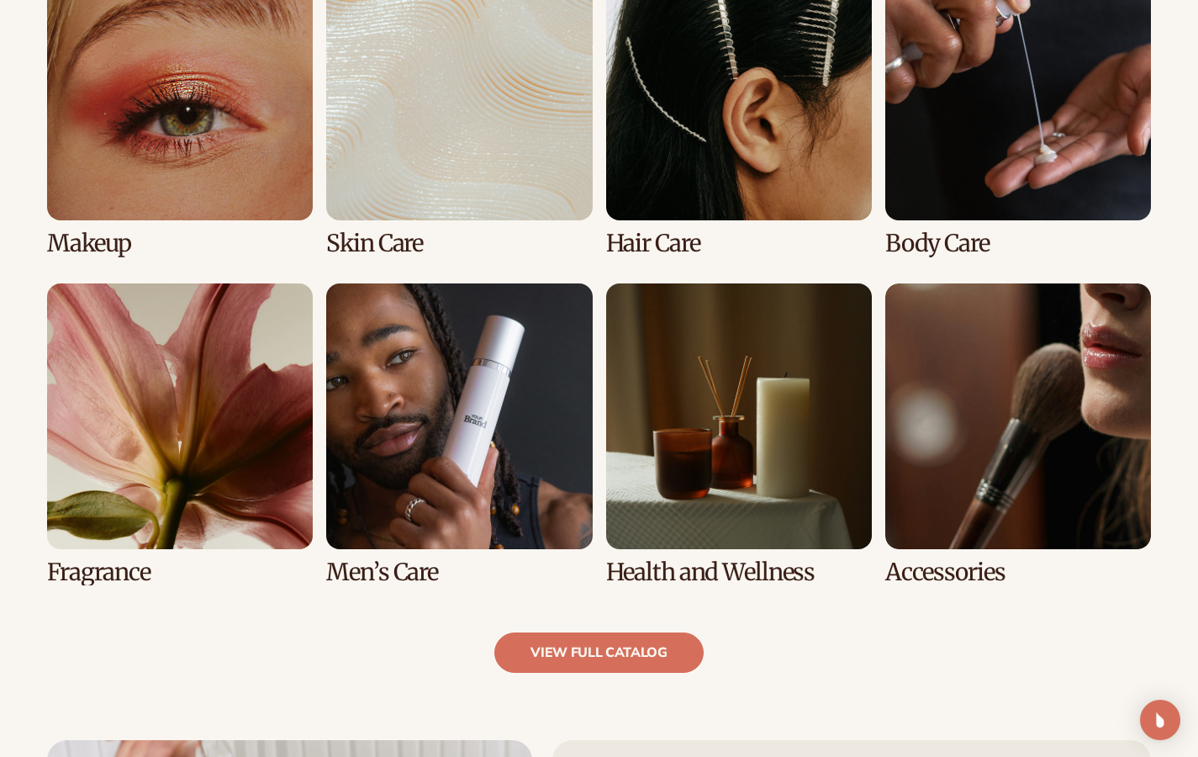
scroll to position [1290, 0]
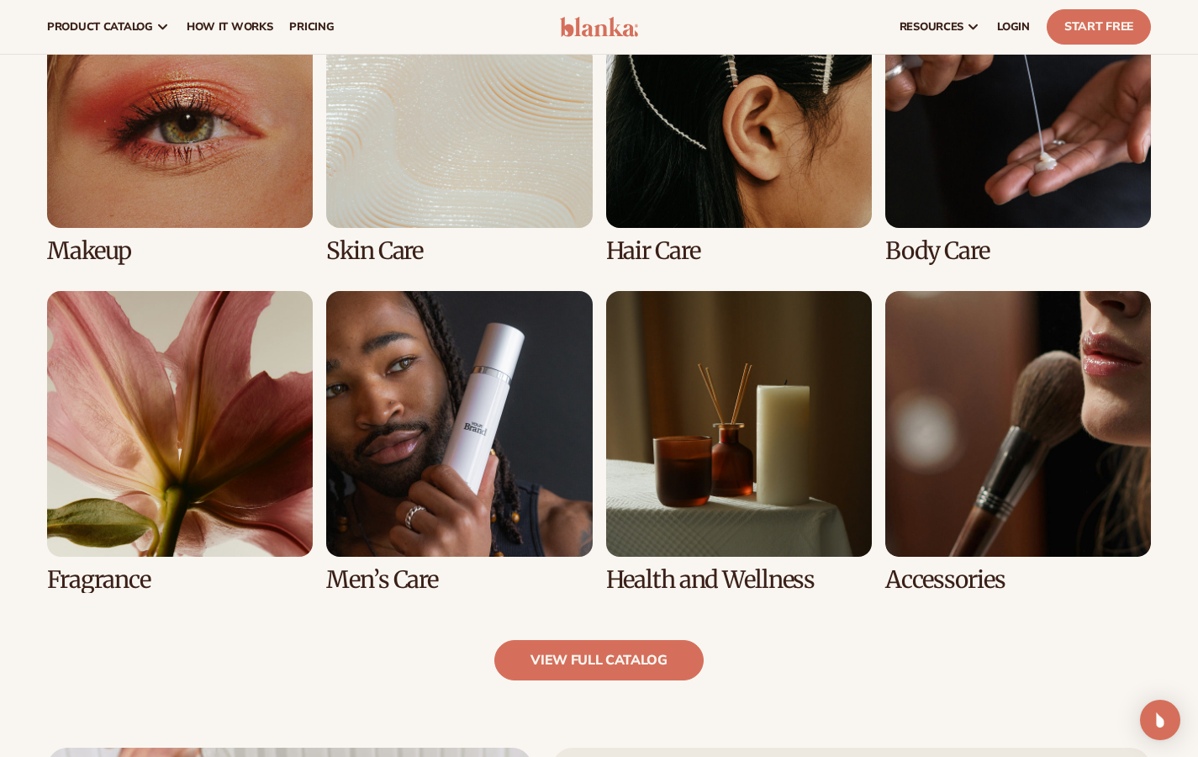
click at [480, 459] on link "6 / 8" at bounding box center [459, 442] width 266 height 302
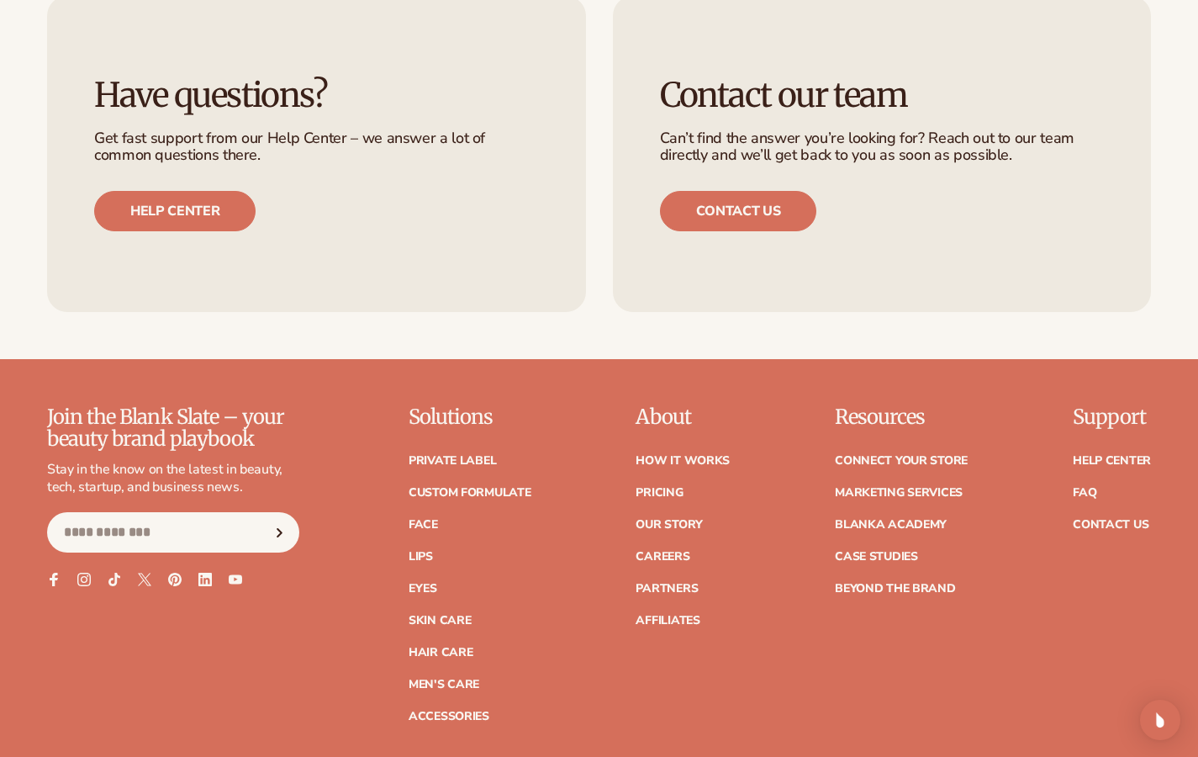
scroll to position [2946, 0]
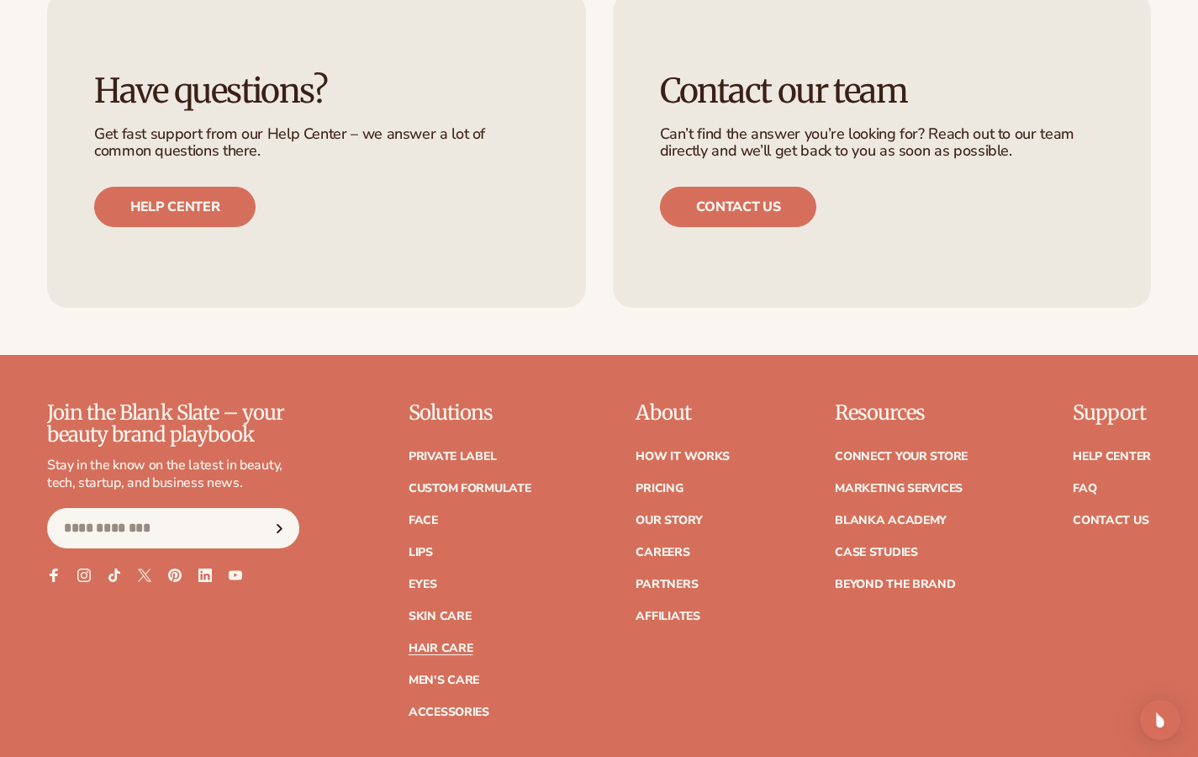
click at [430, 642] on link "Hair Care" at bounding box center [441, 648] width 64 height 12
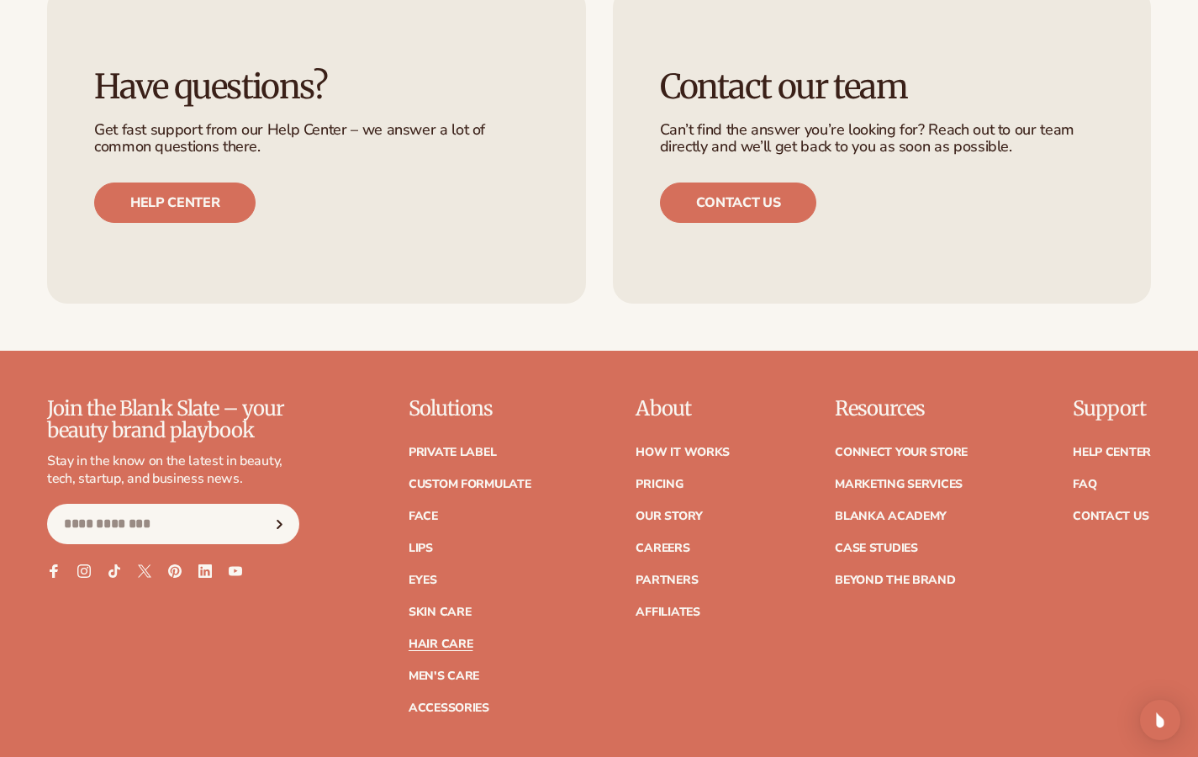
scroll to position [3106, 0]
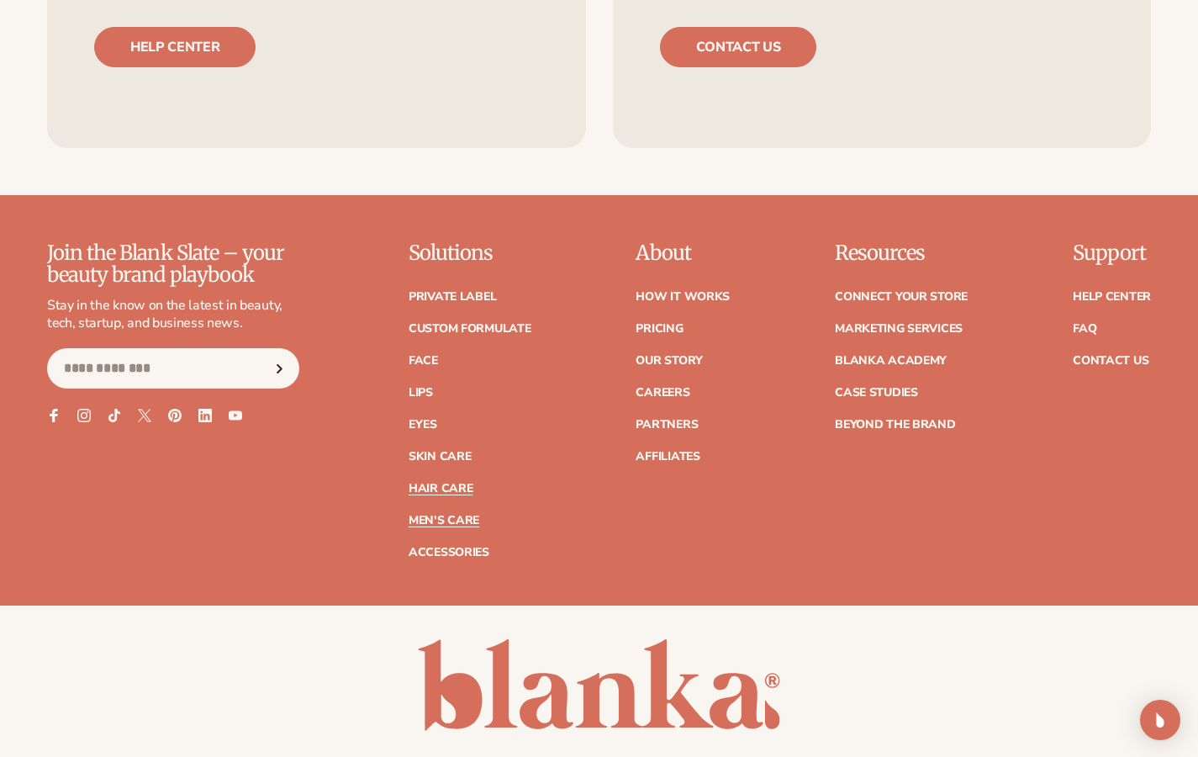
click at [451, 517] on link "Men's Care" at bounding box center [444, 520] width 71 height 12
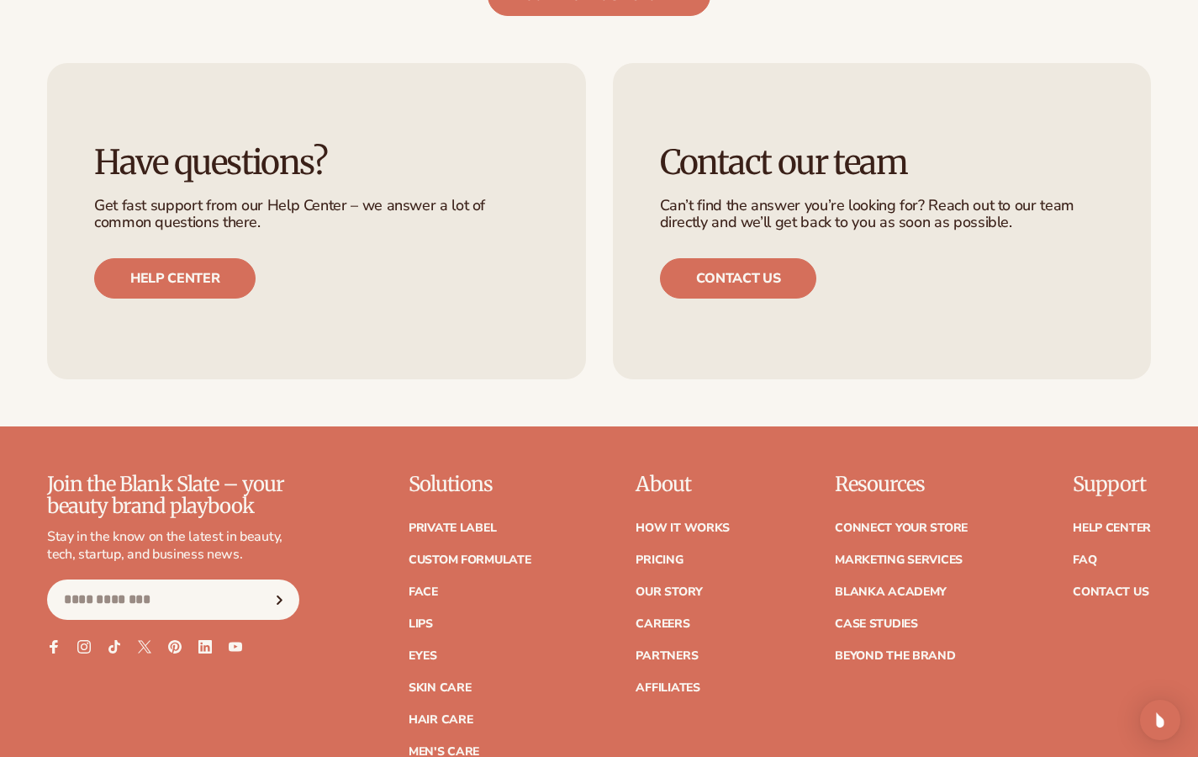
scroll to position [2960, 0]
